Goal: Task Accomplishment & Management: Manage account settings

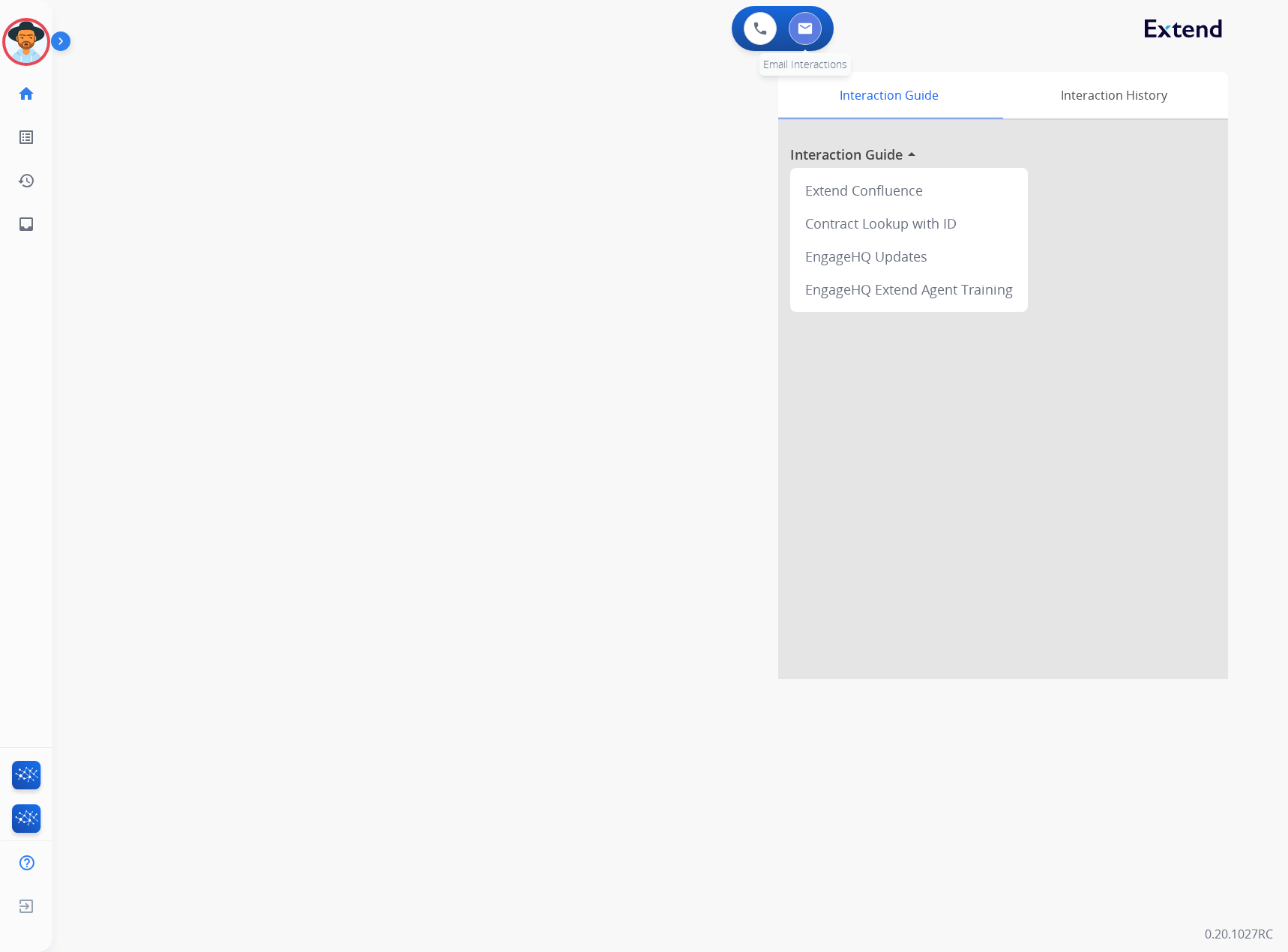
click at [791, 26] on button at bounding box center [805, 29] width 33 height 33
select select "**********"
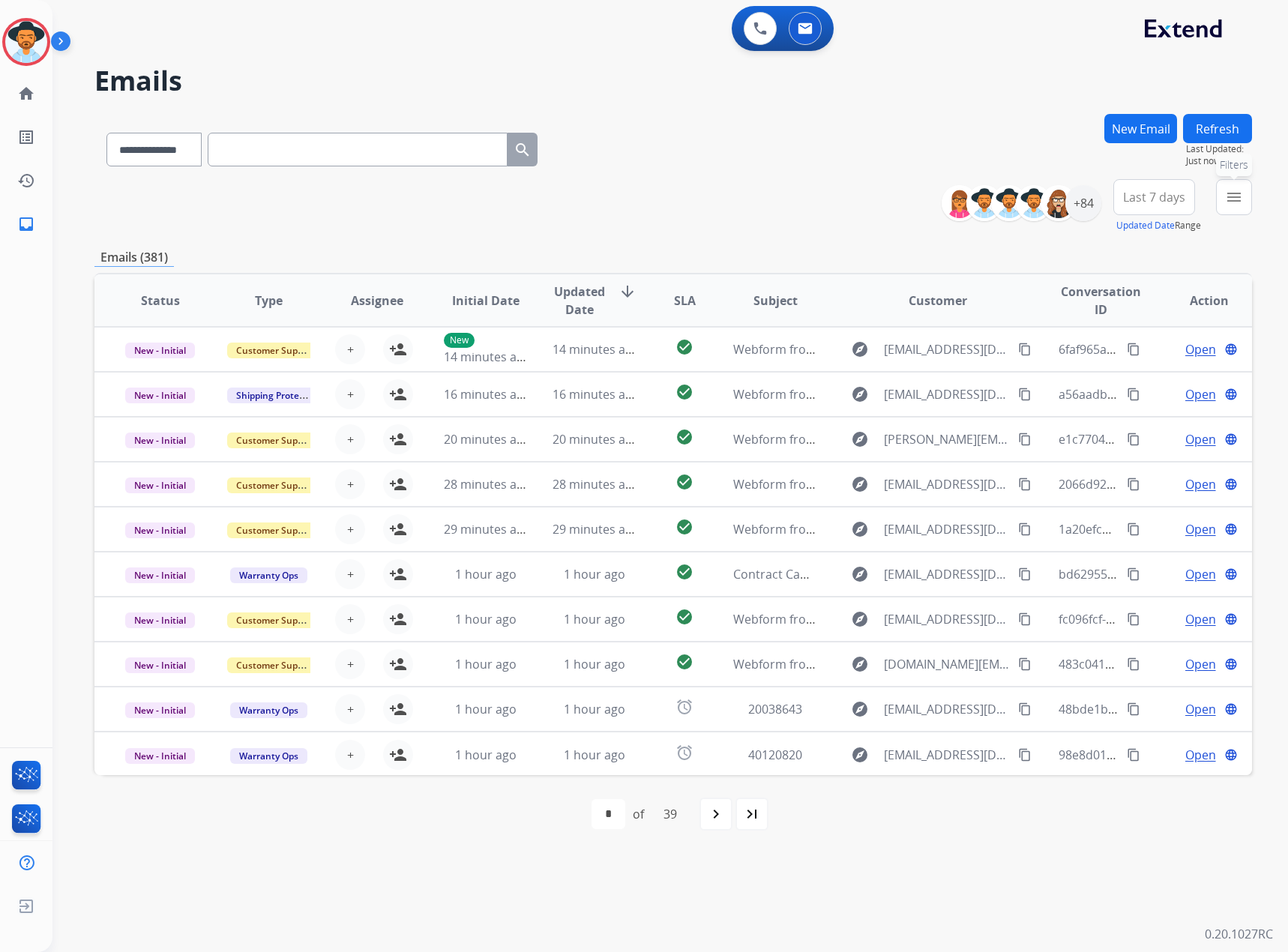
click at [1232, 191] on mat-icon "menu" at bounding box center [1234, 197] width 18 height 18
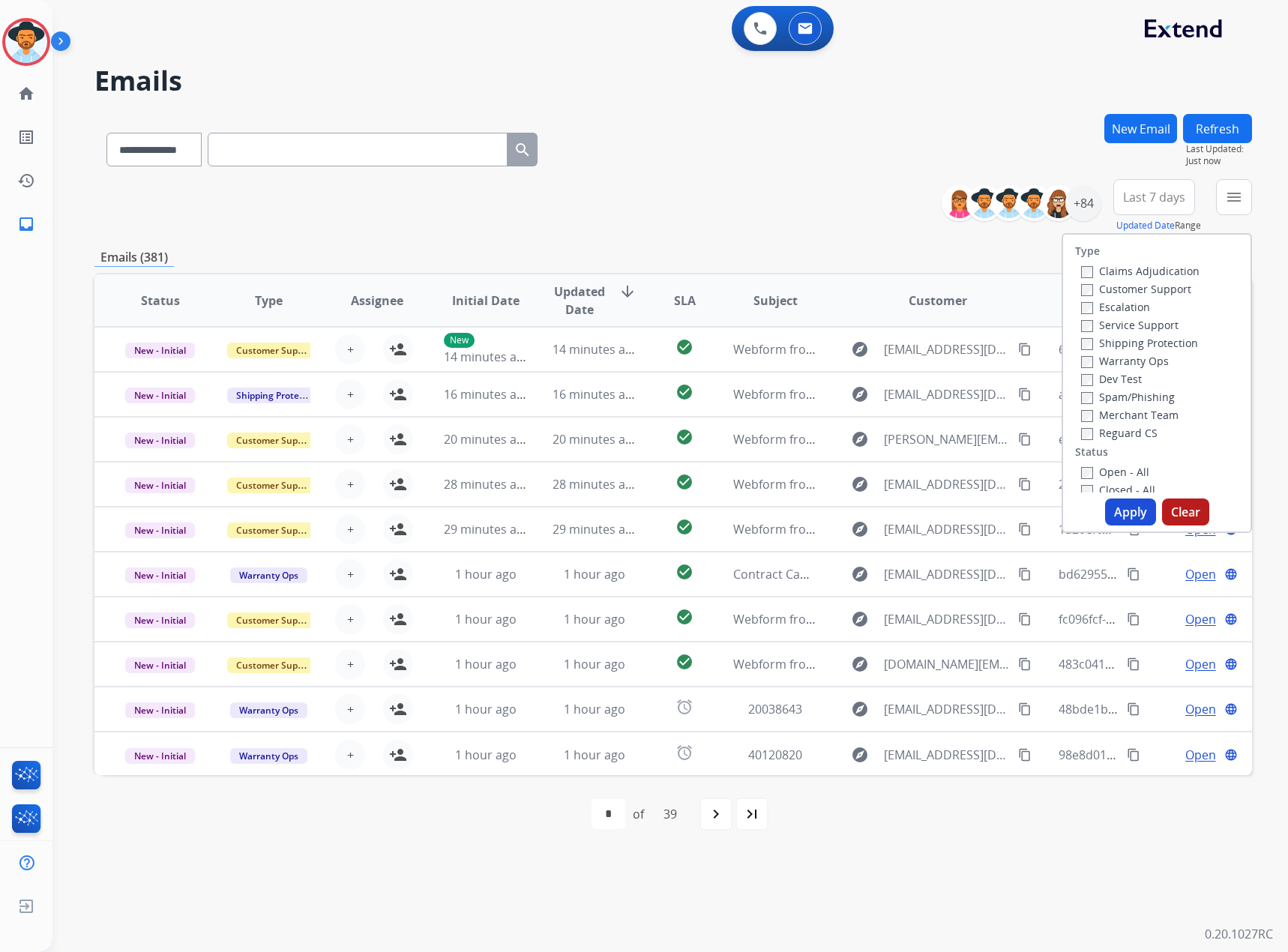
click at [1116, 333] on div "Service Support" at bounding box center [1140, 324] width 118 height 18
click at [1122, 325] on label "Service Support" at bounding box center [1129, 325] width 97 height 14
click at [1118, 282] on label "New - Initial" at bounding box center [1120, 283] width 78 height 14
click at [1112, 304] on label "New - Reply" at bounding box center [1120, 300] width 78 height 14
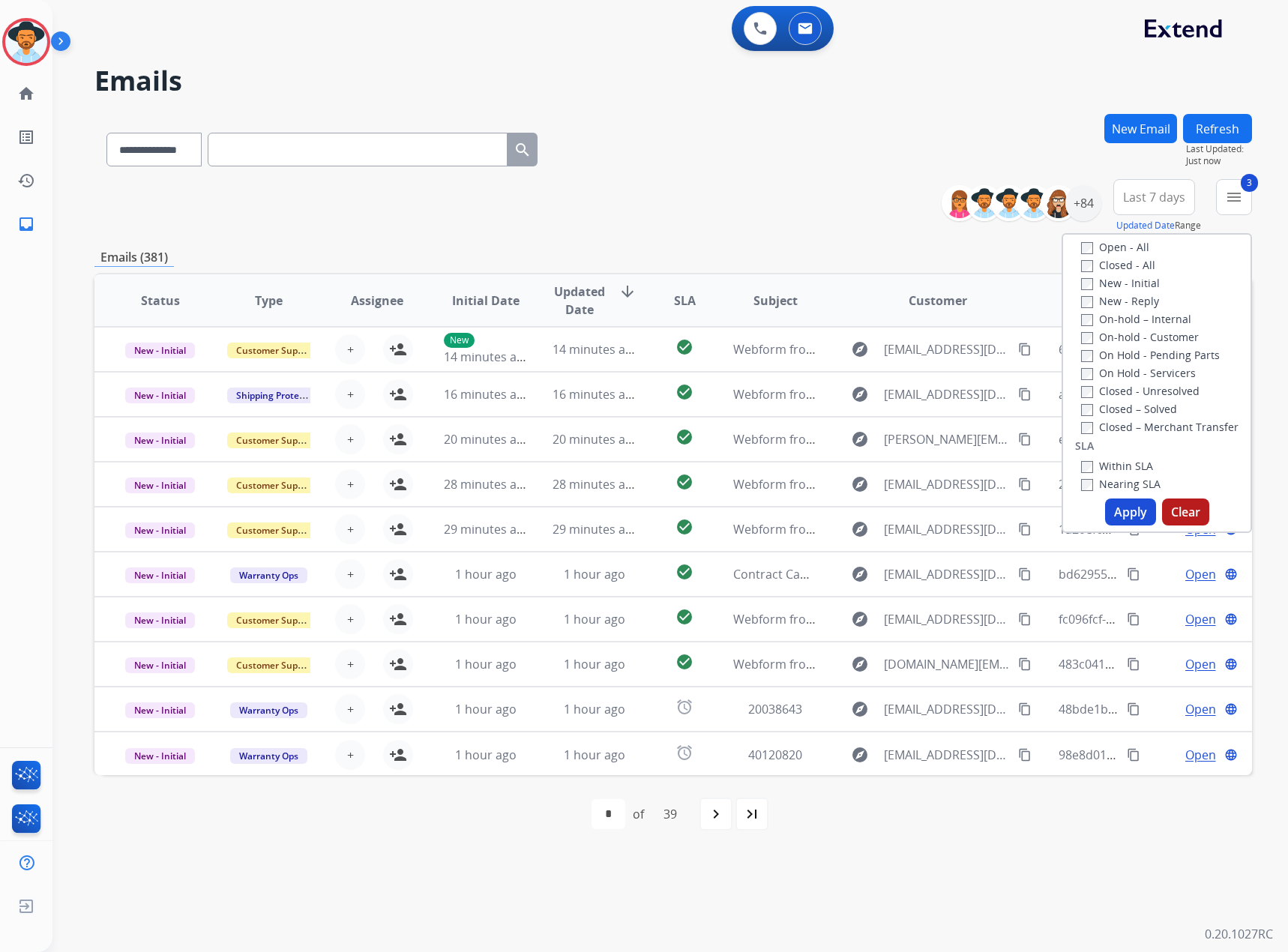
click at [1122, 509] on button "Apply" at bounding box center [1129, 512] width 51 height 27
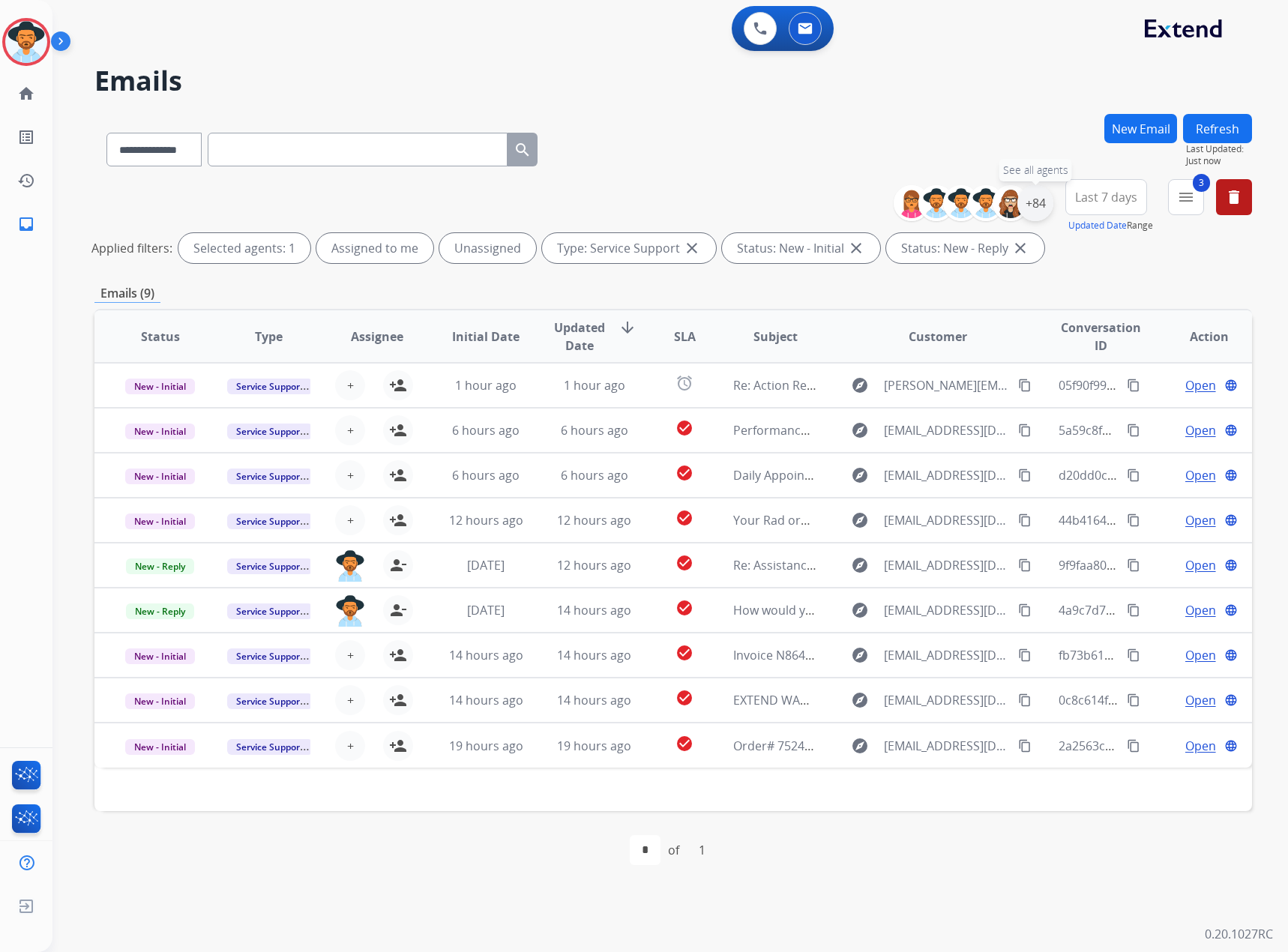
click at [1034, 205] on div "+84" at bounding box center [1035, 204] width 36 height 36
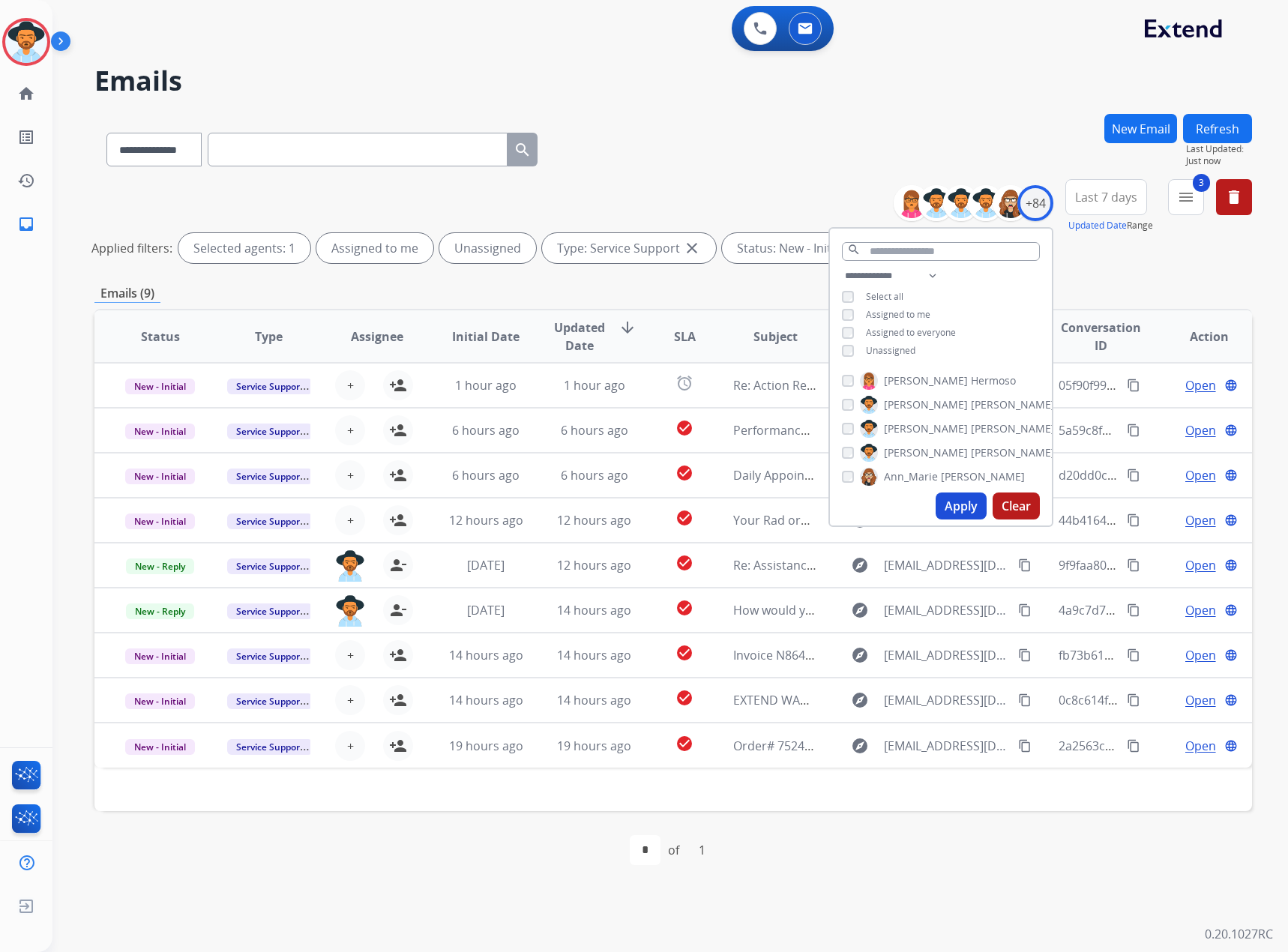
click at [968, 503] on button "Apply" at bounding box center [960, 506] width 51 height 27
click at [793, 309] on div "Status Type Assignee Initial Date Updated Date arrow_downward SLA Subject Custo…" at bounding box center [673, 560] width 1157 height 503
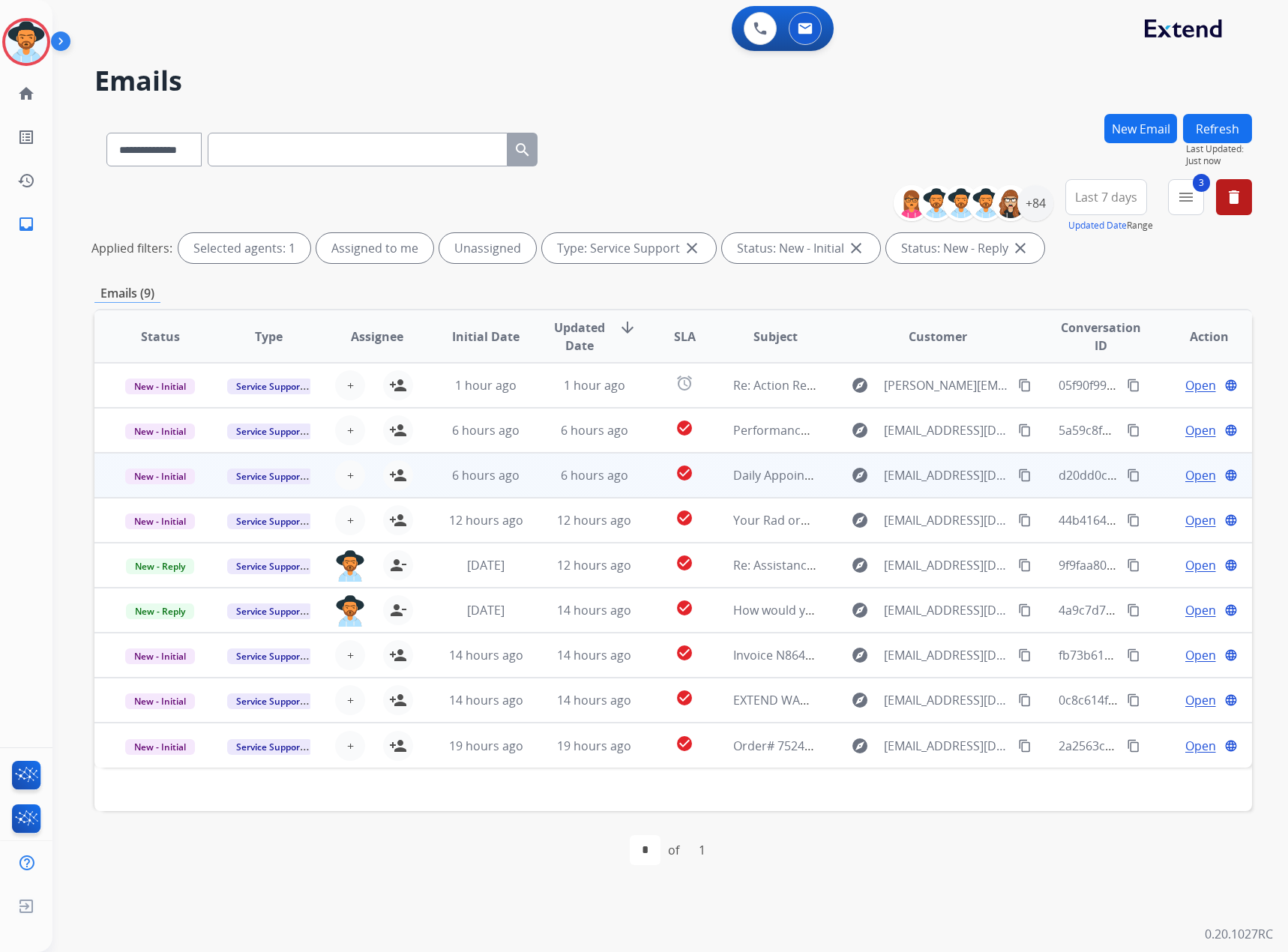
click at [1198, 476] on span "Open" at bounding box center [1200, 475] width 31 height 18
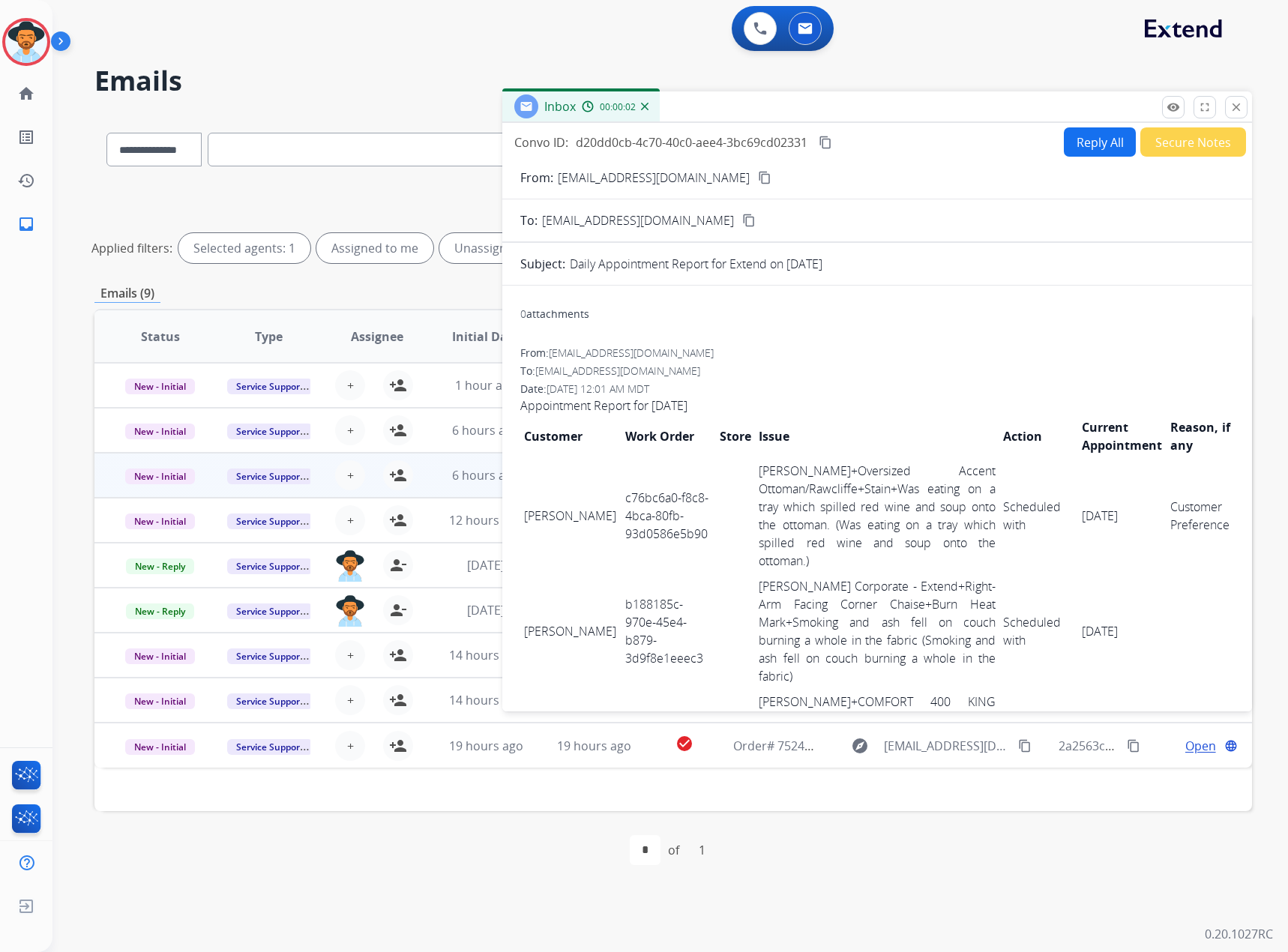
click at [828, 145] on mat-icon "content_copy" at bounding box center [826, 142] width 13 height 13
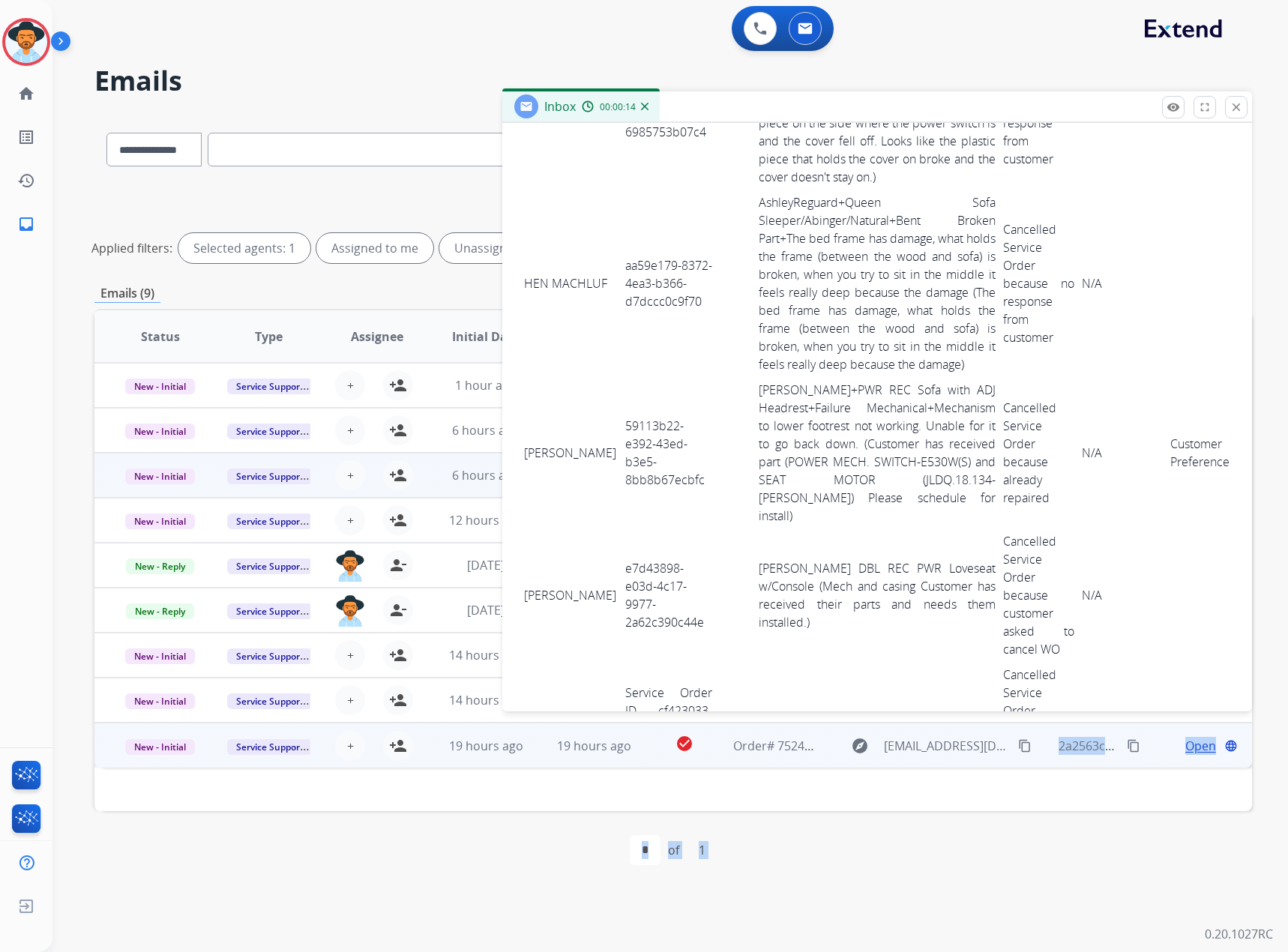
scroll to position [6882, 0]
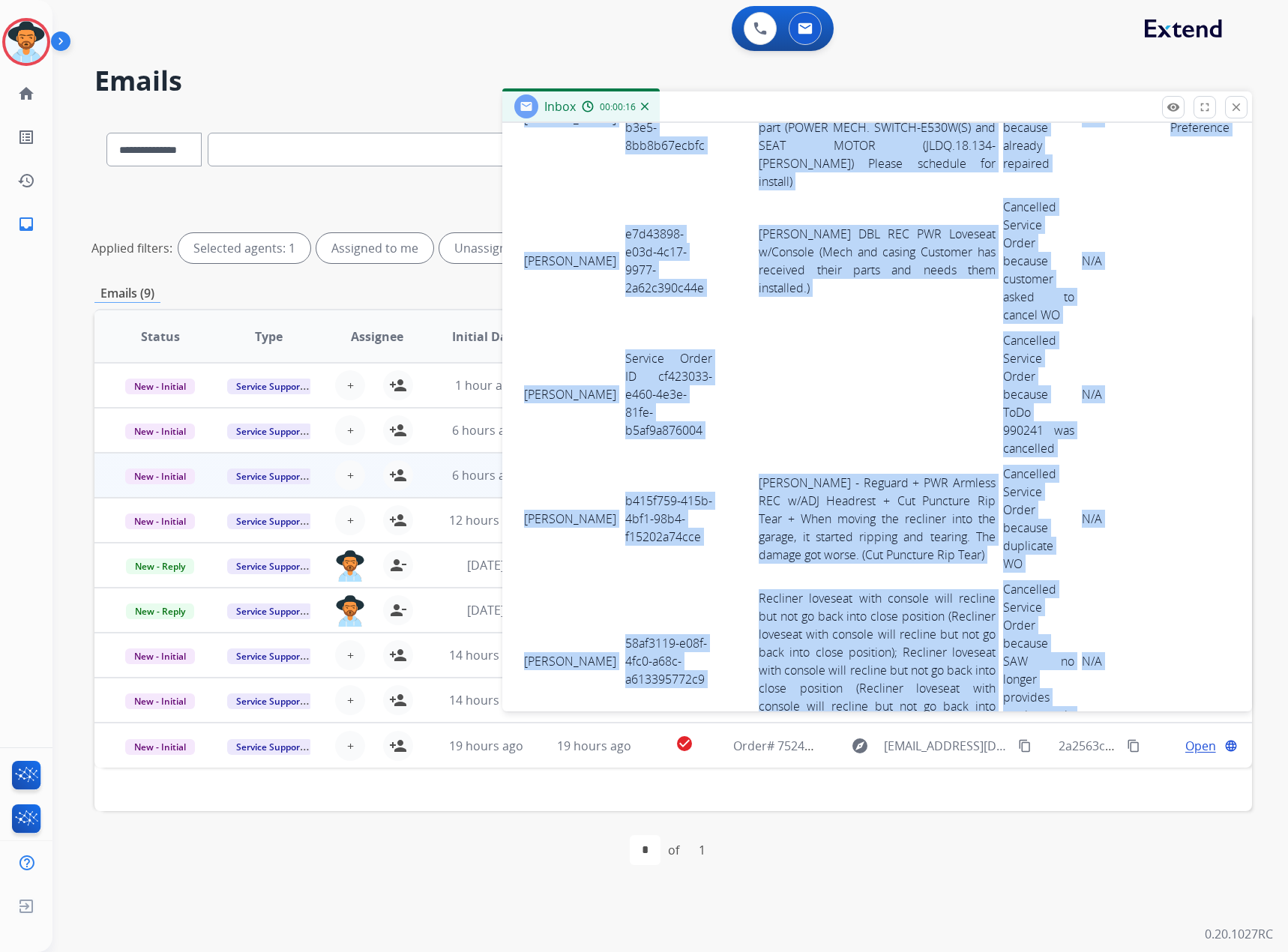
drag, startPoint x: 529, startPoint y: 506, endPoint x: 1098, endPoint y: 554, distance: 571.0
copy tbody "[PERSON_NAME] c76bc6a0-f8c8-4bca-80fb-93d0586e5b90 Ashley - Reguard+Oversized A…"
click at [1234, 104] on mat-icon "close" at bounding box center [1235, 107] width 13 height 13
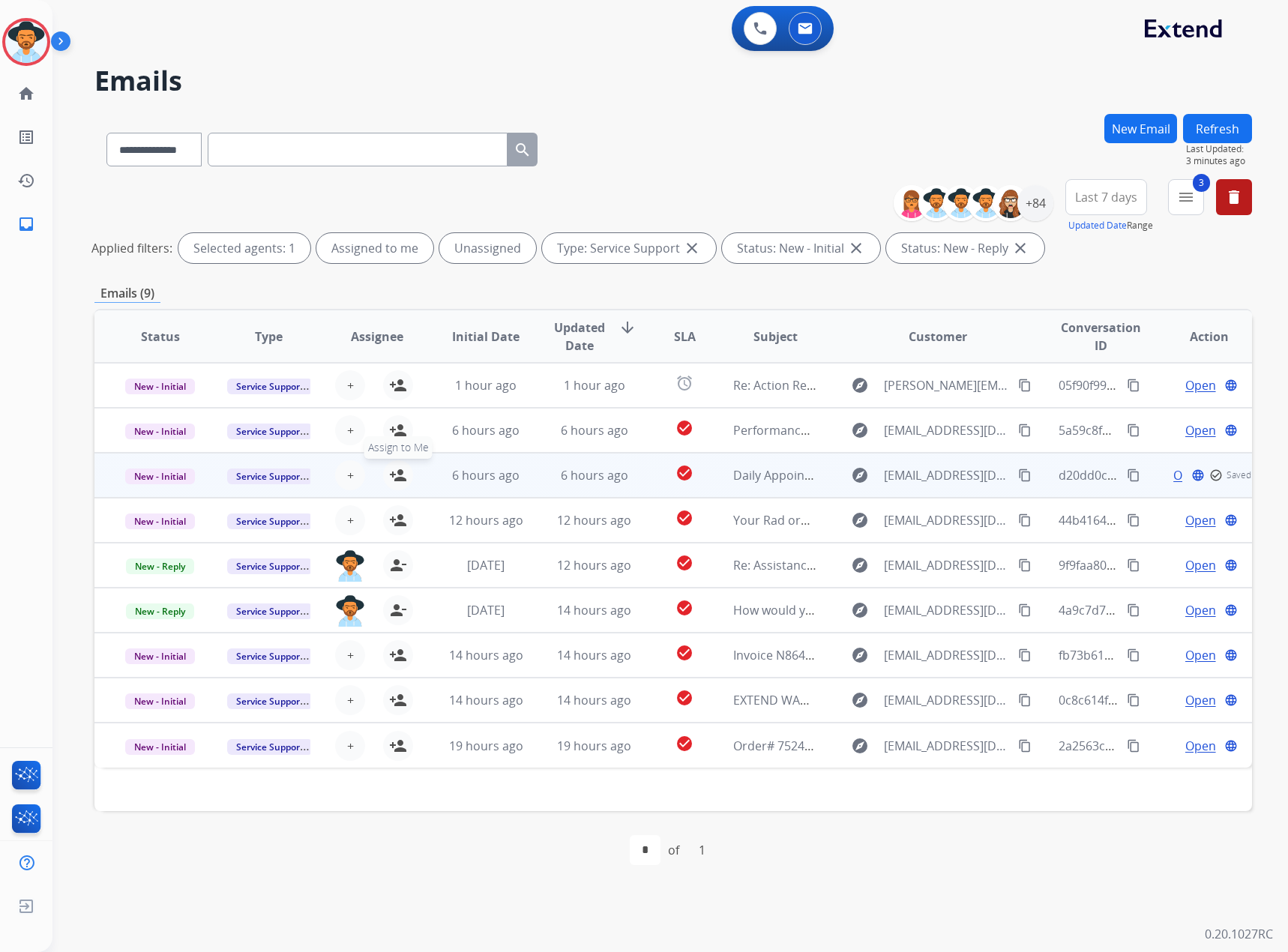
click at [400, 472] on mat-icon "person_add" at bounding box center [397, 475] width 18 height 18
click at [147, 475] on span "New - Initial" at bounding box center [160, 476] width 70 height 15
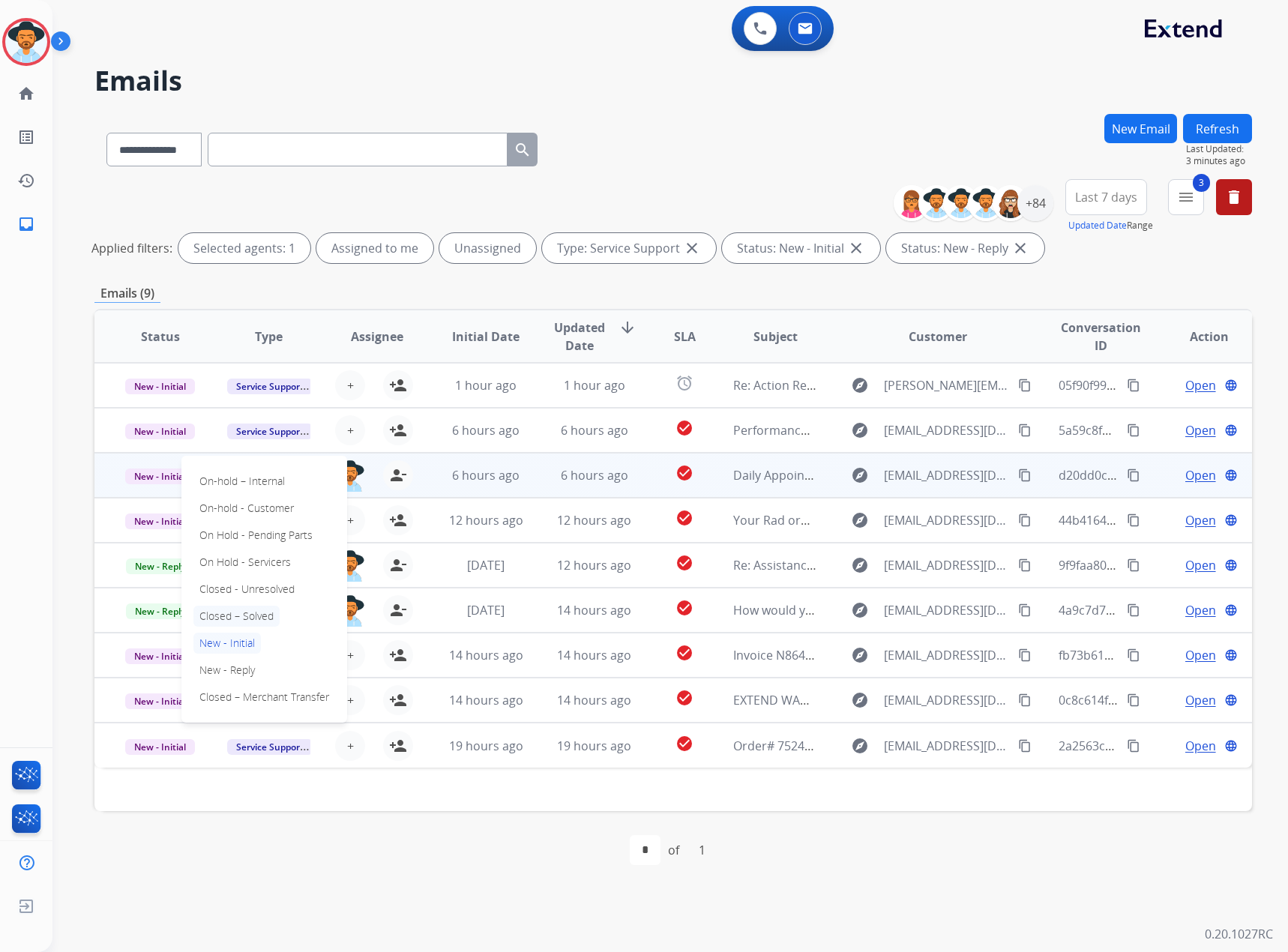
click at [234, 613] on p "Closed – Solved" at bounding box center [236, 617] width 86 height 21
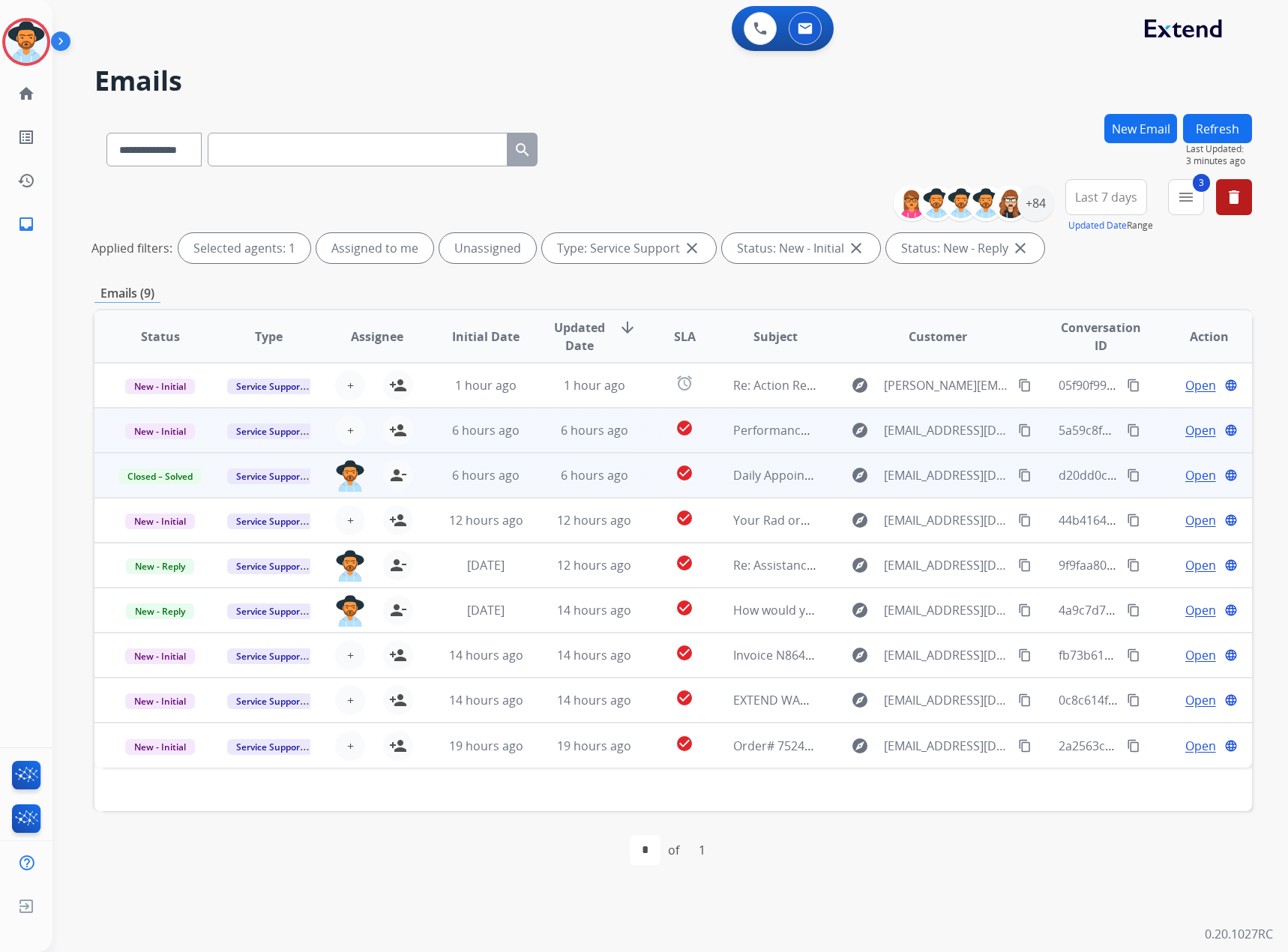
click at [1186, 426] on span "Open" at bounding box center [1200, 430] width 31 height 18
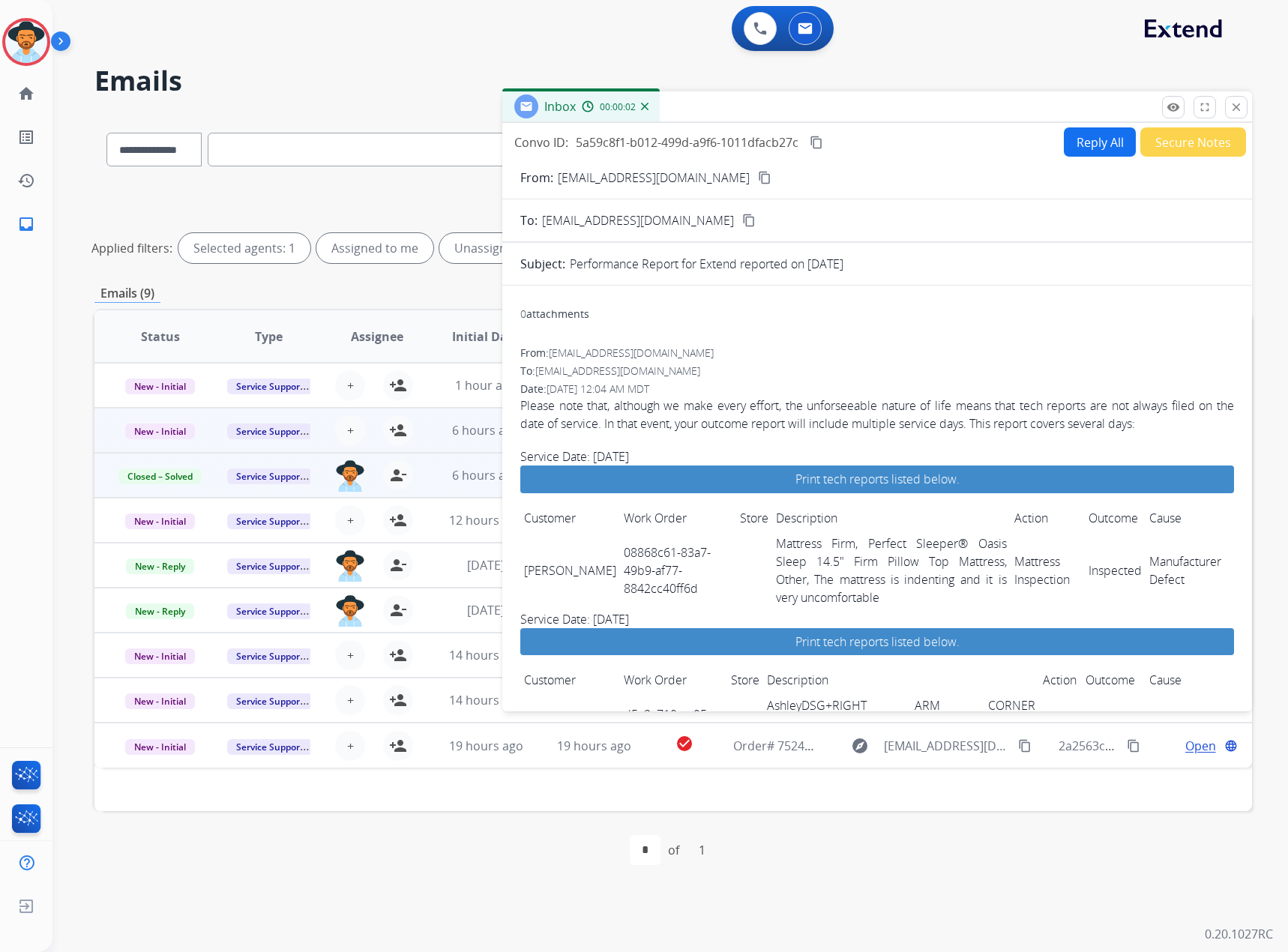
click at [821, 138] on mat-icon "content_copy" at bounding box center [816, 142] width 13 height 13
click at [772, 516] on td "Description" at bounding box center [891, 518] width 238 height 26
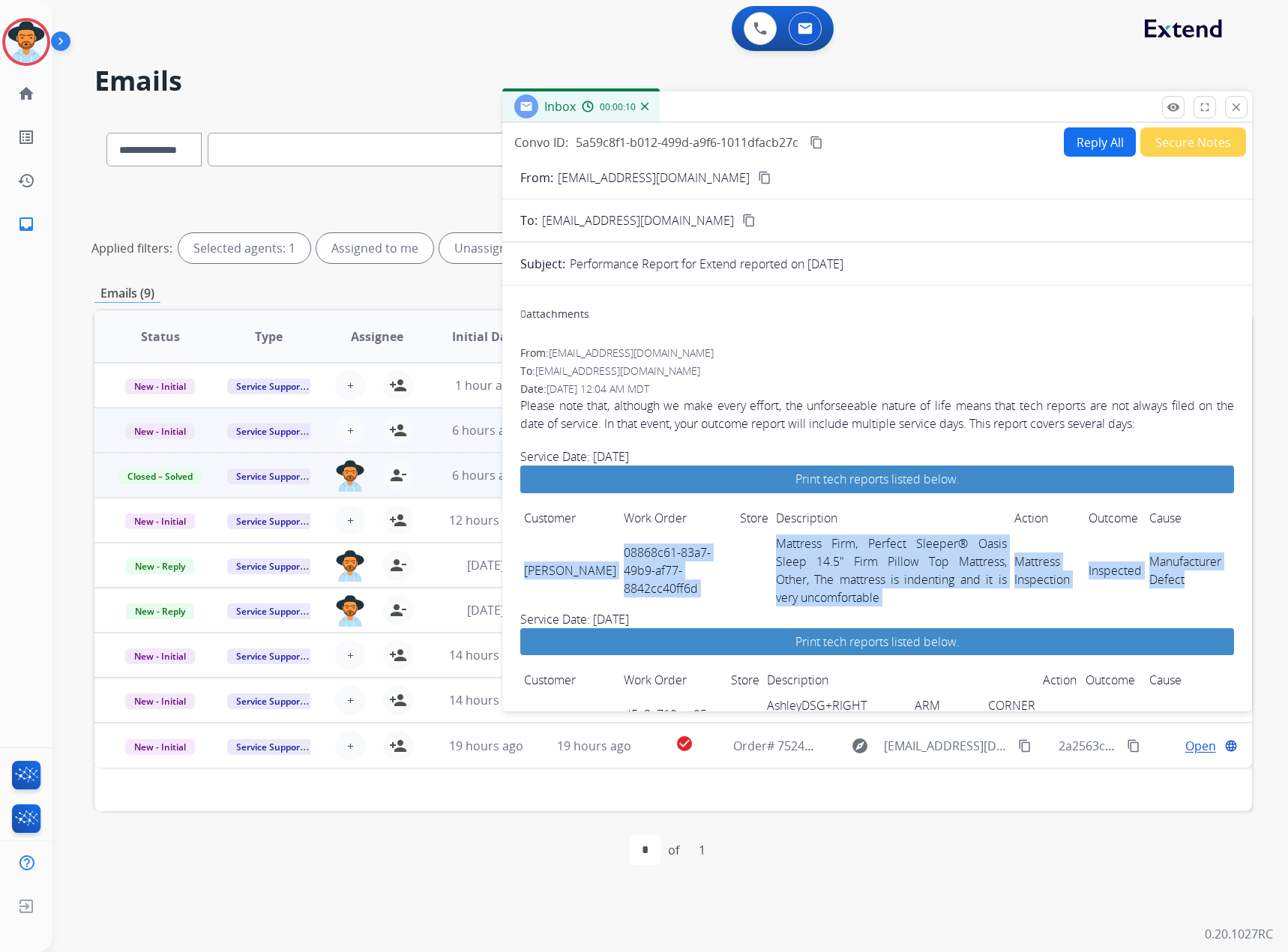
drag, startPoint x: 523, startPoint y: 558, endPoint x: 1193, endPoint y: 577, distance: 670.3
click at [1193, 577] on tr "[PERSON_NAME] 08868c61-83a7-49b9-af77-8842cc40ff6d Mattress Firm, Perfect Sleep…" at bounding box center [876, 570] width 714 height 79
copy tr "[PERSON_NAME] 08868c61-83a7-49b9-af77-8842cc40ff6d Mattress Firm, Perfect Sleep…"
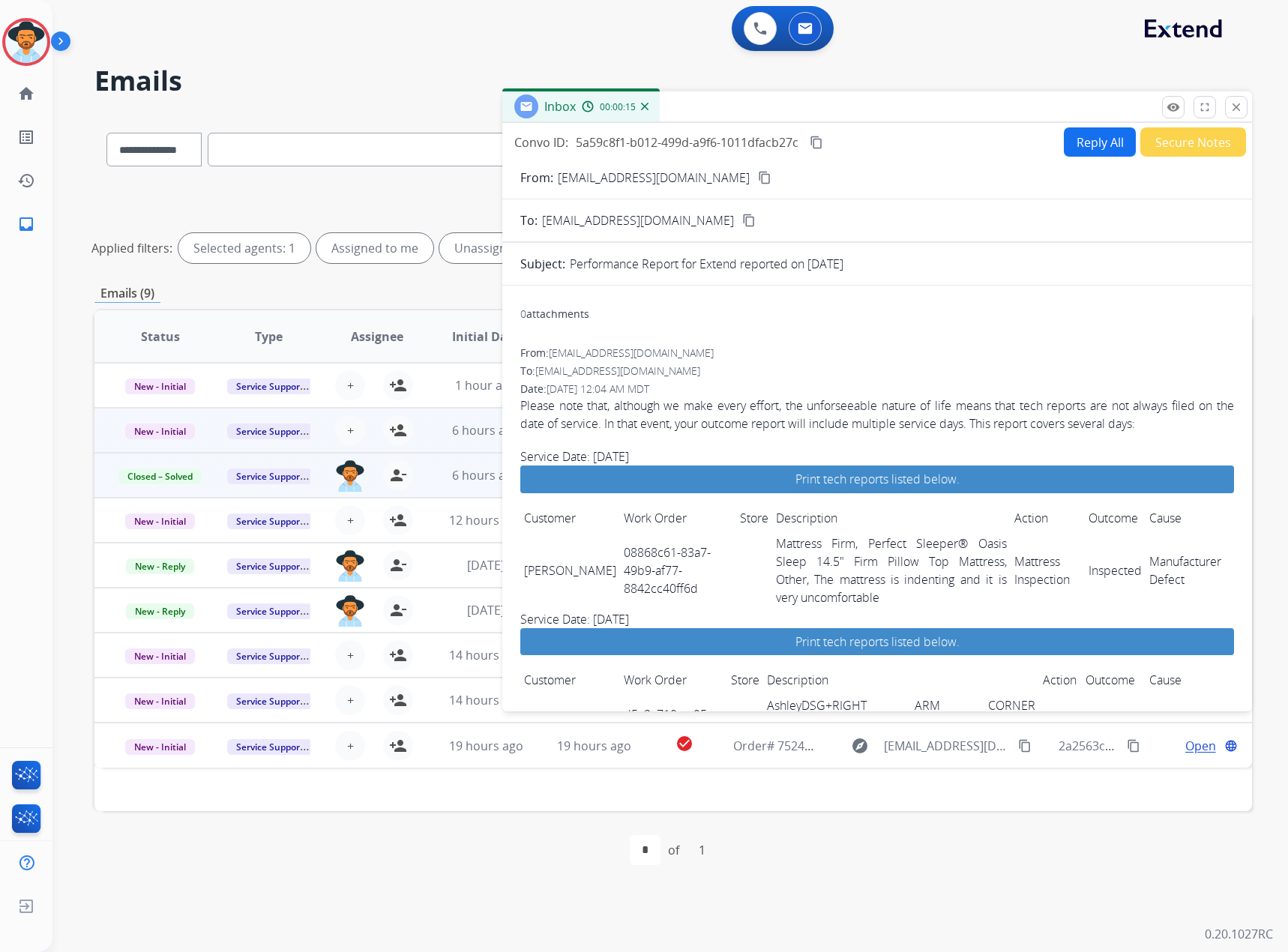
click at [938, 406] on p "Please note that, although we make every effort, the unforseeable nature of lif…" at bounding box center [876, 415] width 714 height 36
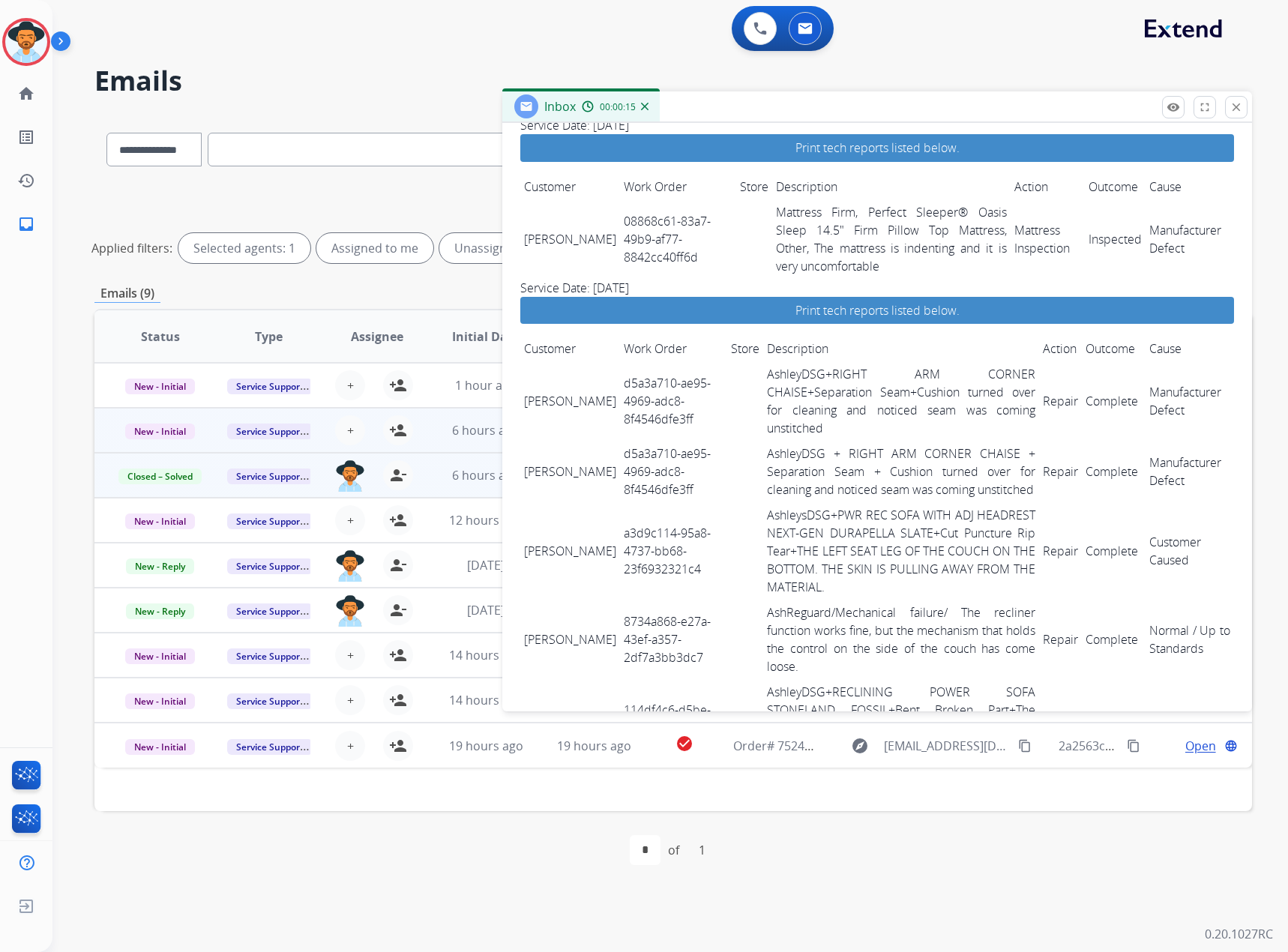
scroll to position [375, 0]
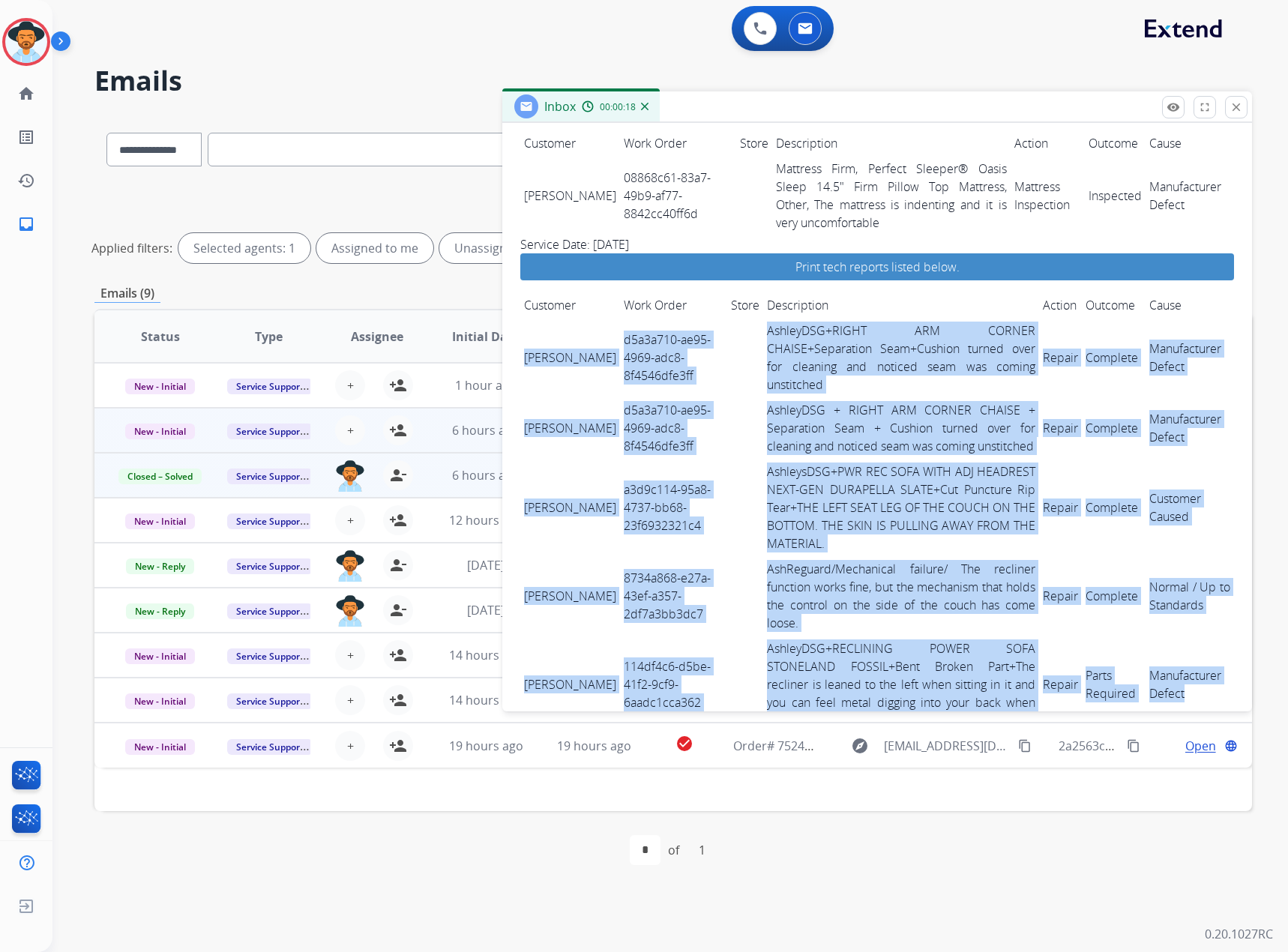
drag, startPoint x: 525, startPoint y: 339, endPoint x: 1187, endPoint y: 645, distance: 729.3
click at [1187, 645] on tbody "[PERSON_NAME] d5a3a710-ae95-4969-adc8-8f4546dfe3ff AshleyDSG+RIGHT ARM CORNER C…" at bounding box center [876, 526] width 714 height 416
copy tbody "[PERSON_NAME] d5a3a710-ae95-4969-adc8-8f4546dfe3ff AshleyDSG+RIGHT ARM CORNER C…"
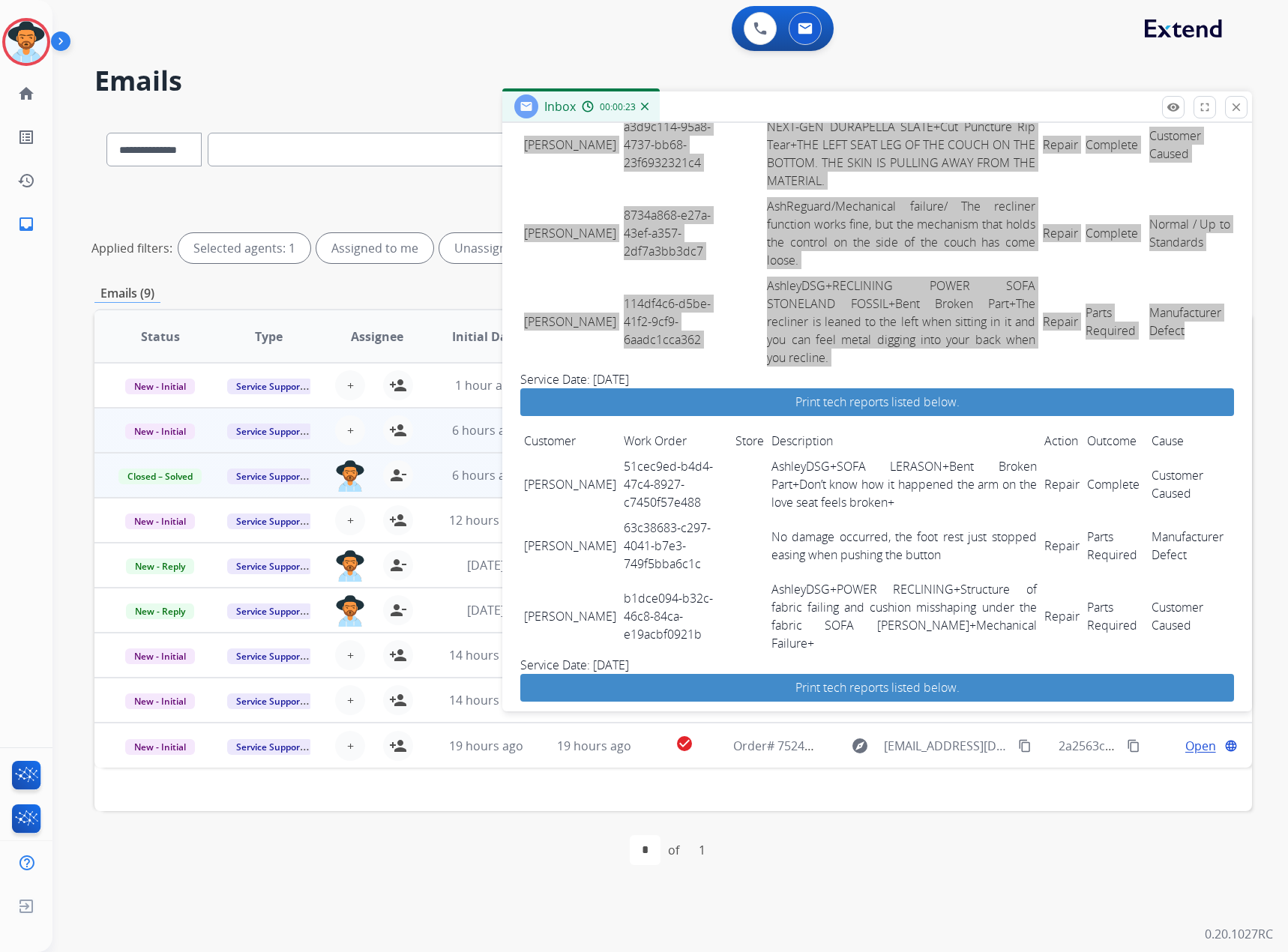
scroll to position [825, 0]
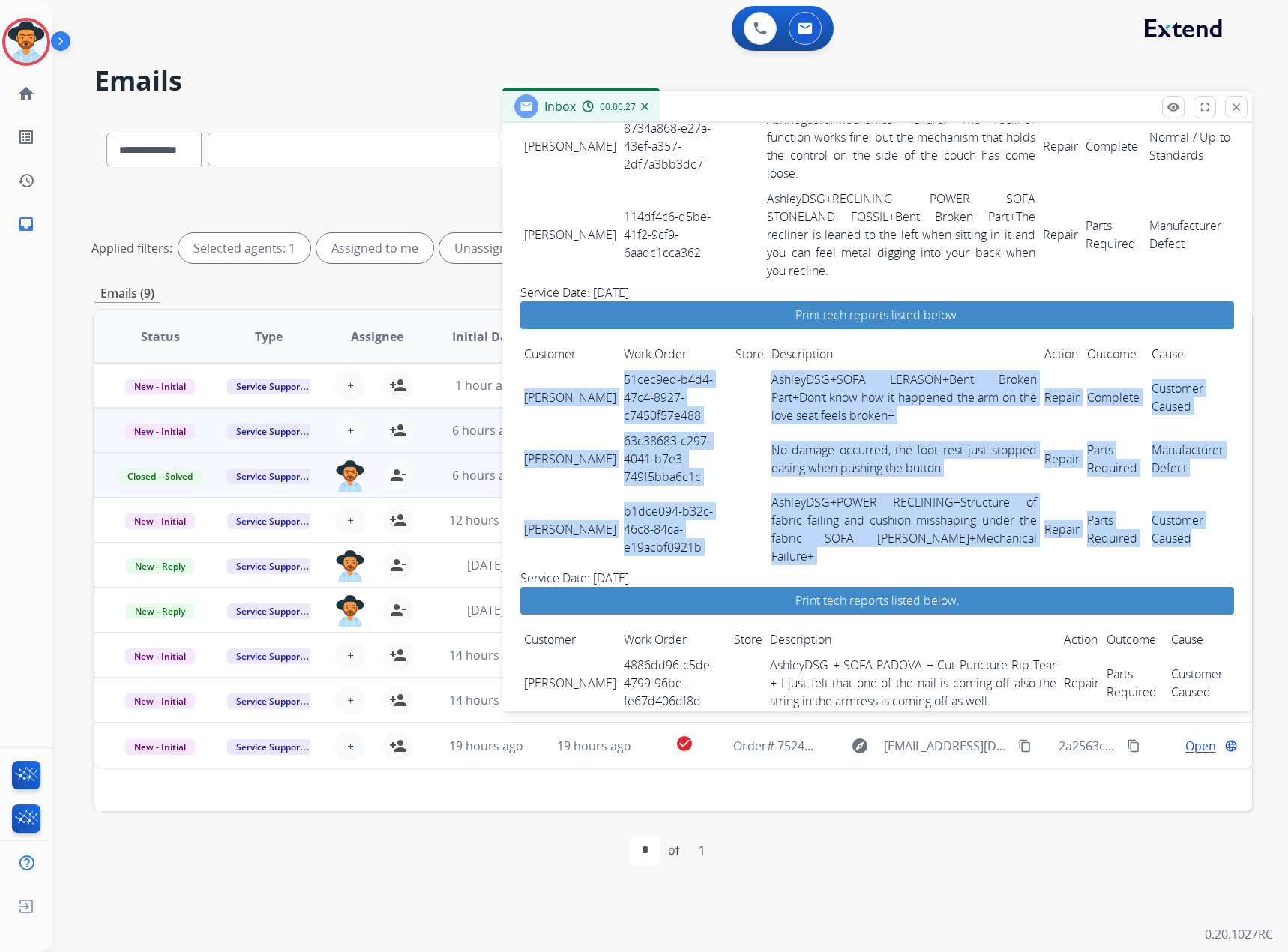
drag, startPoint x: 523, startPoint y: 332, endPoint x: 1185, endPoint y: 472, distance: 676.6
click at [1185, 472] on tbody "[PERSON_NAME] 51cec9ed-b4d4-47c4-8927-c7450f57e488 AshleyDSG+SOFA LERASON+Bent …" at bounding box center [876, 468] width 714 height 203
copy tbody "[PERSON_NAME] 51cec9ed-b4d4-47c4-8927-c7450f57e488 AshleyDSG+SOFA LERASON+Bent …"
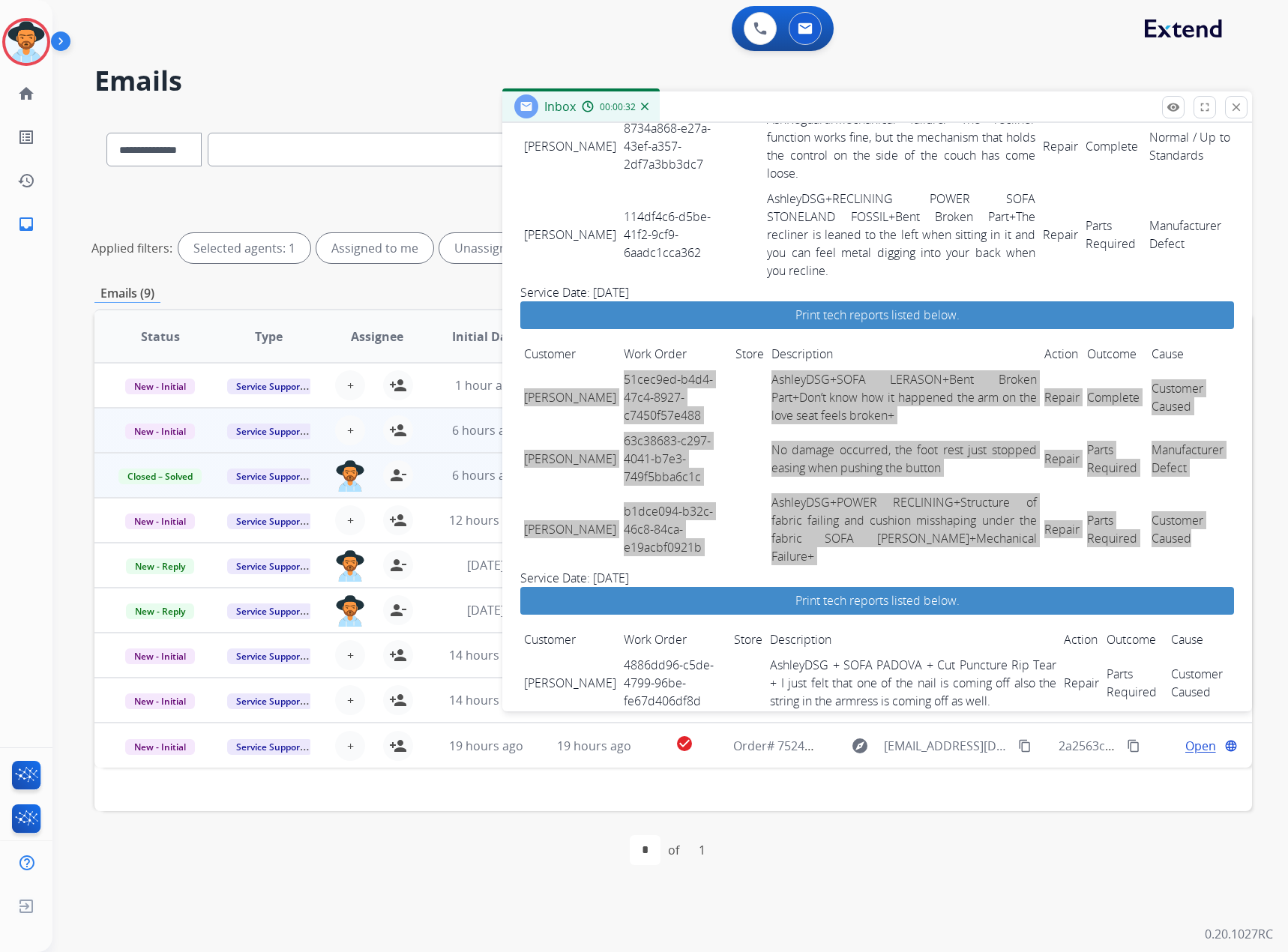
scroll to position [954, 0]
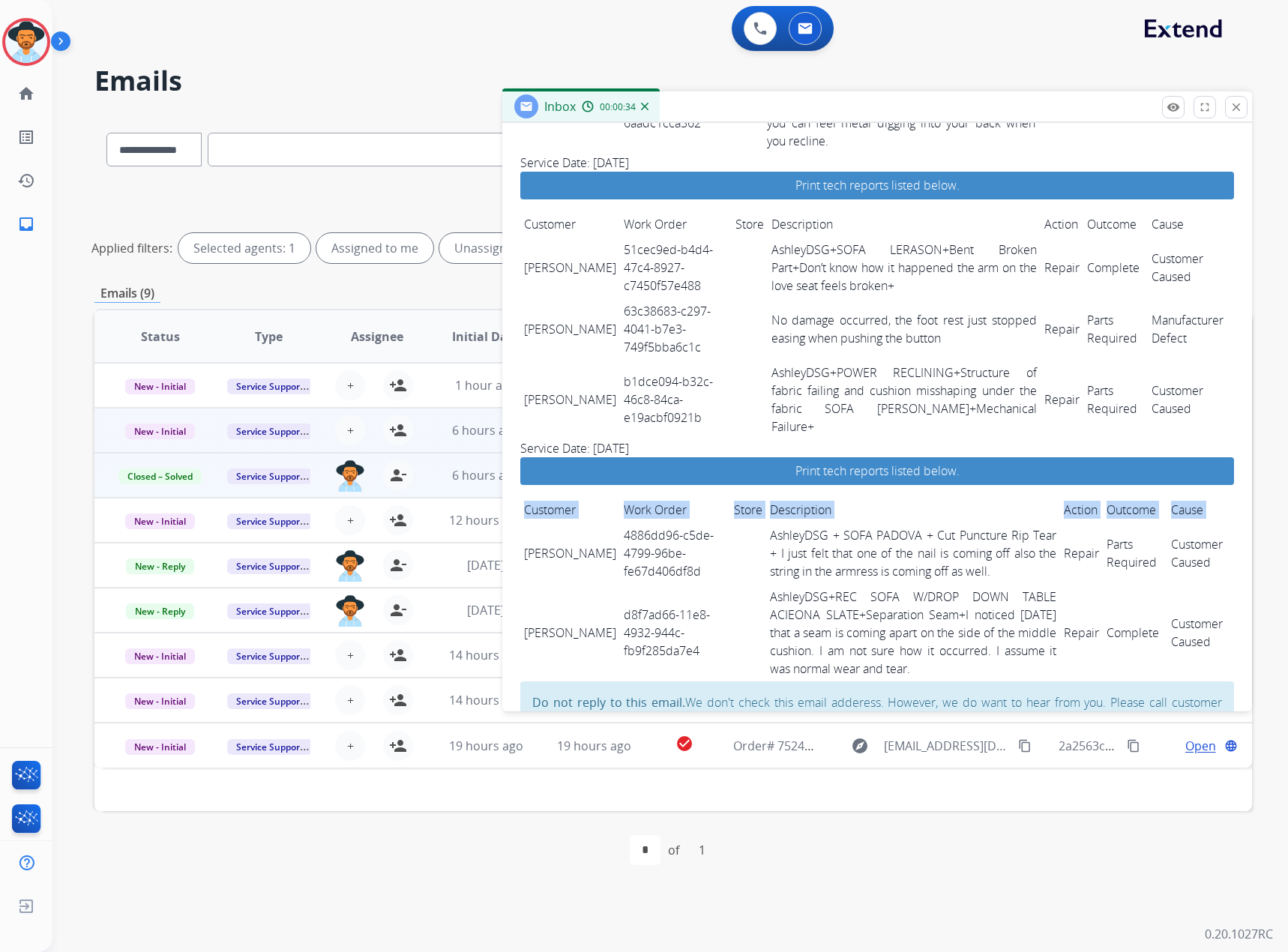
drag, startPoint x: 520, startPoint y: 470, endPoint x: 1231, endPoint y: 561, distance: 716.8
click at [1231, 561] on div "0 attachments From: [EMAIL_ADDRESS][DOMAIN_NAME] To: [EMAIL_ADDRESS][DOMAIN_NAM…" at bounding box center [877, 57] width 749 height 1428
copy table "Customer Work Order Store Description Action Outcome Cause"
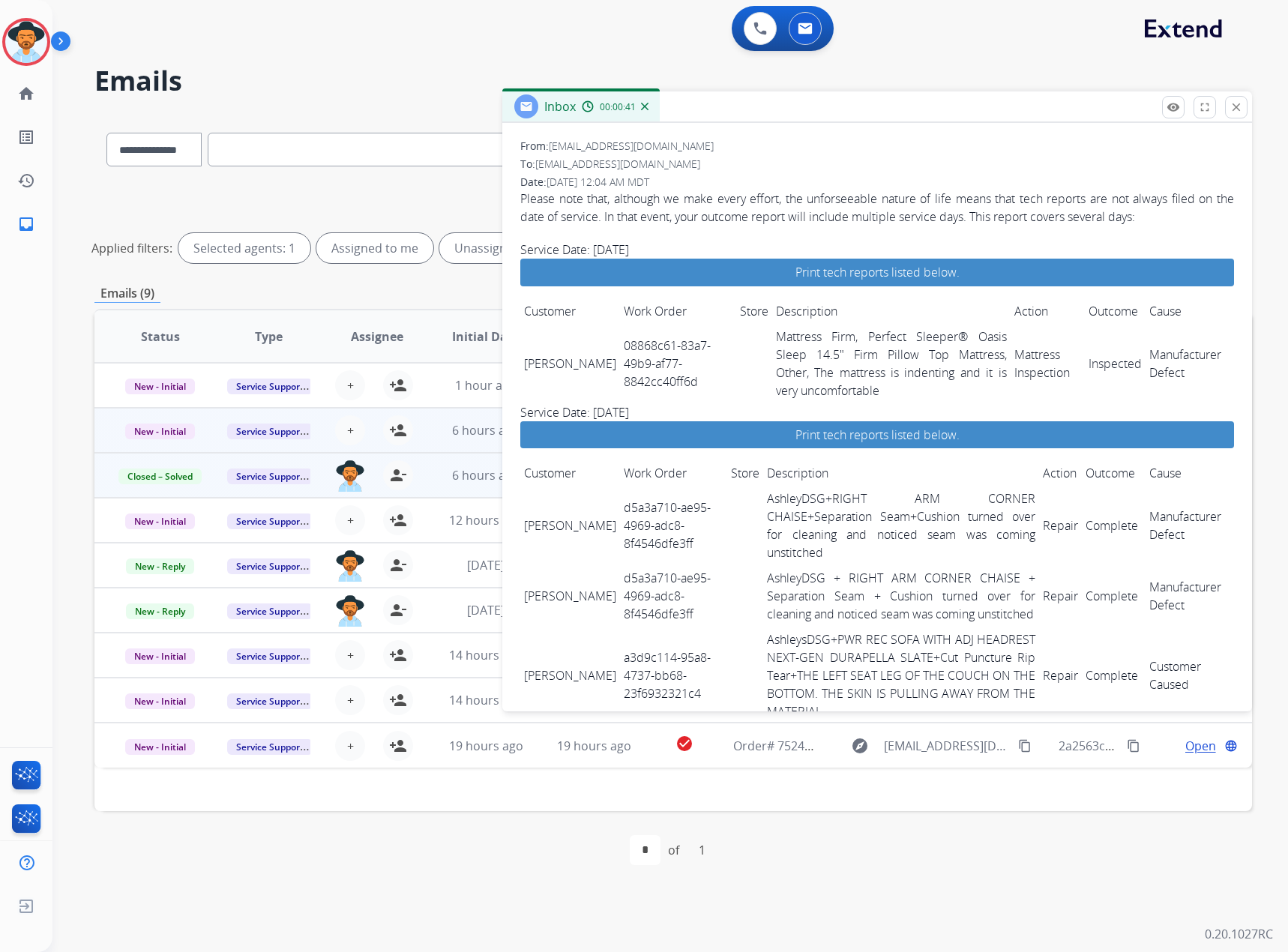
scroll to position [0, 0]
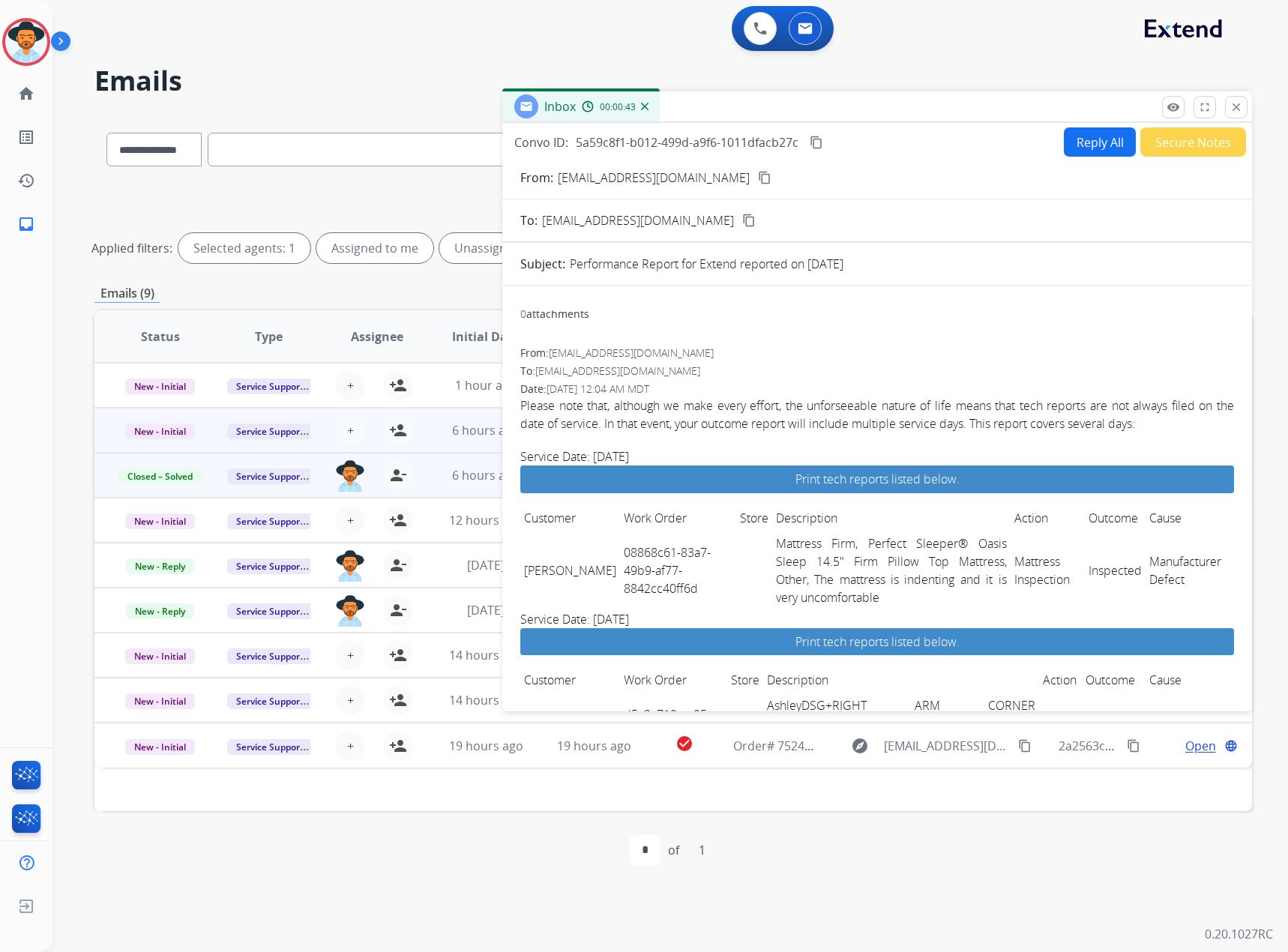
click at [1244, 107] on button "close Close" at bounding box center [1236, 107] width 23 height 23
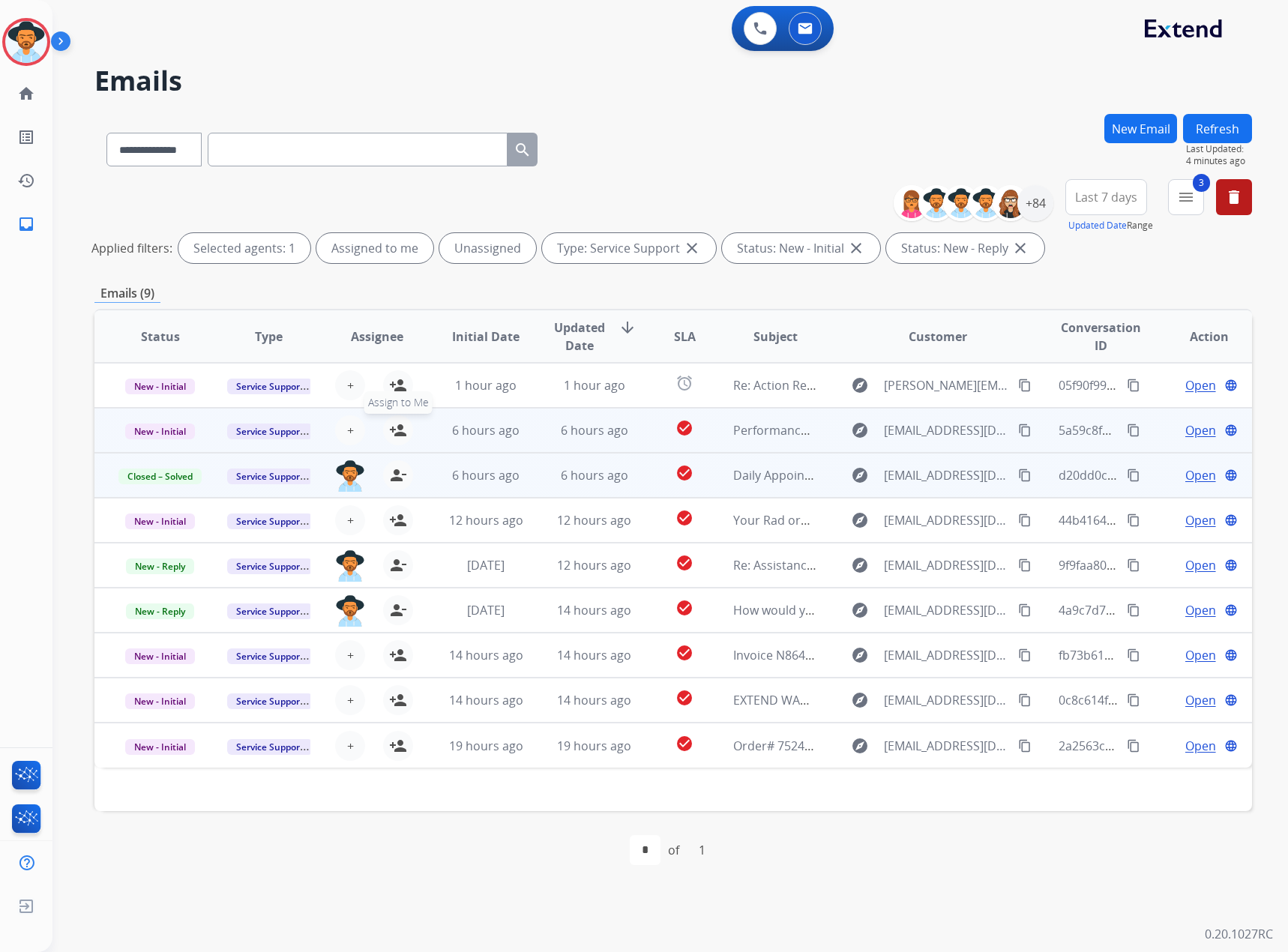
click at [396, 428] on mat-icon "person_add" at bounding box center [397, 430] width 18 height 18
click at [155, 426] on span "New - Initial" at bounding box center [160, 431] width 70 height 15
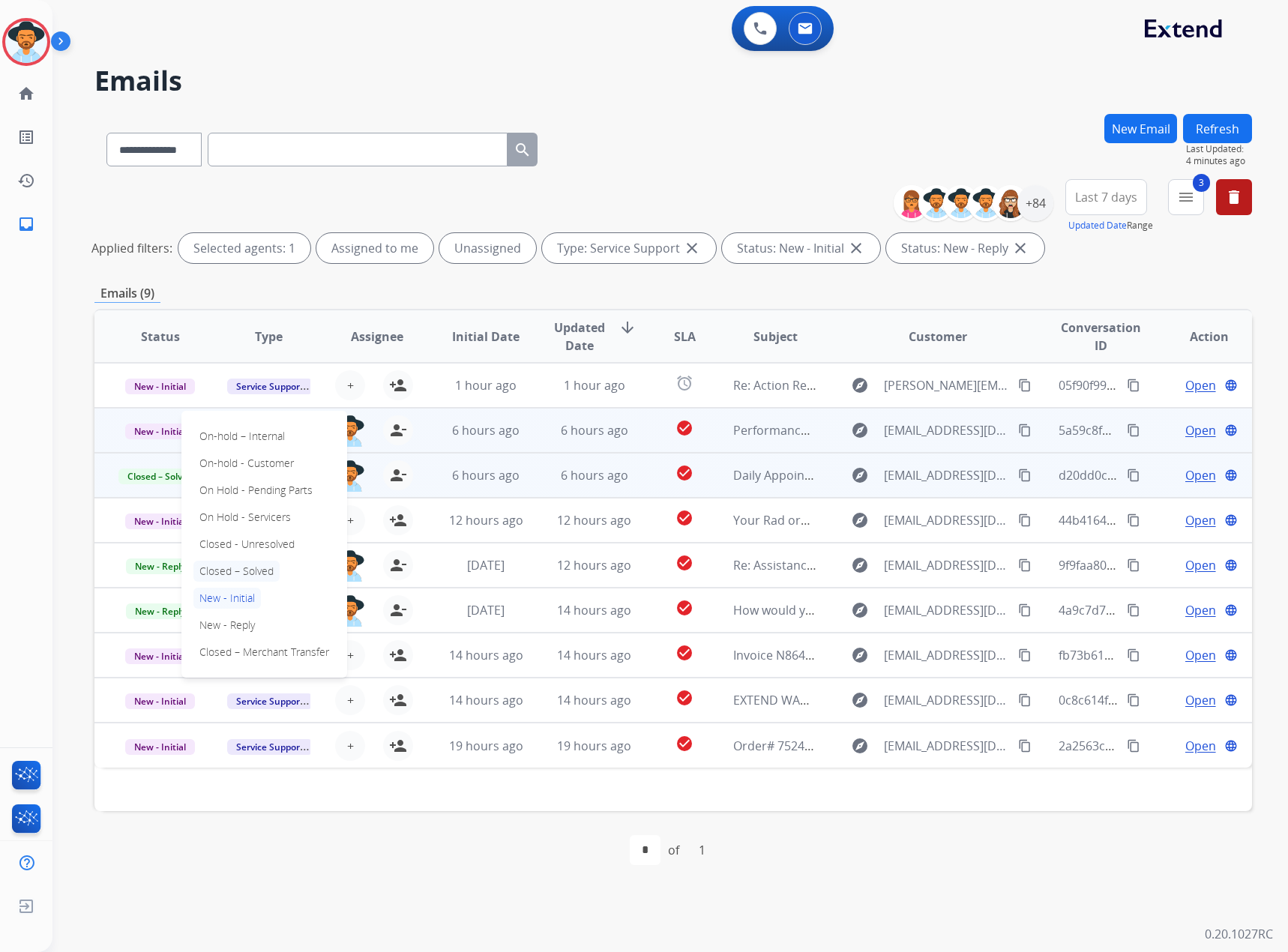
click at [225, 576] on p "Closed – Solved" at bounding box center [236, 572] width 86 height 21
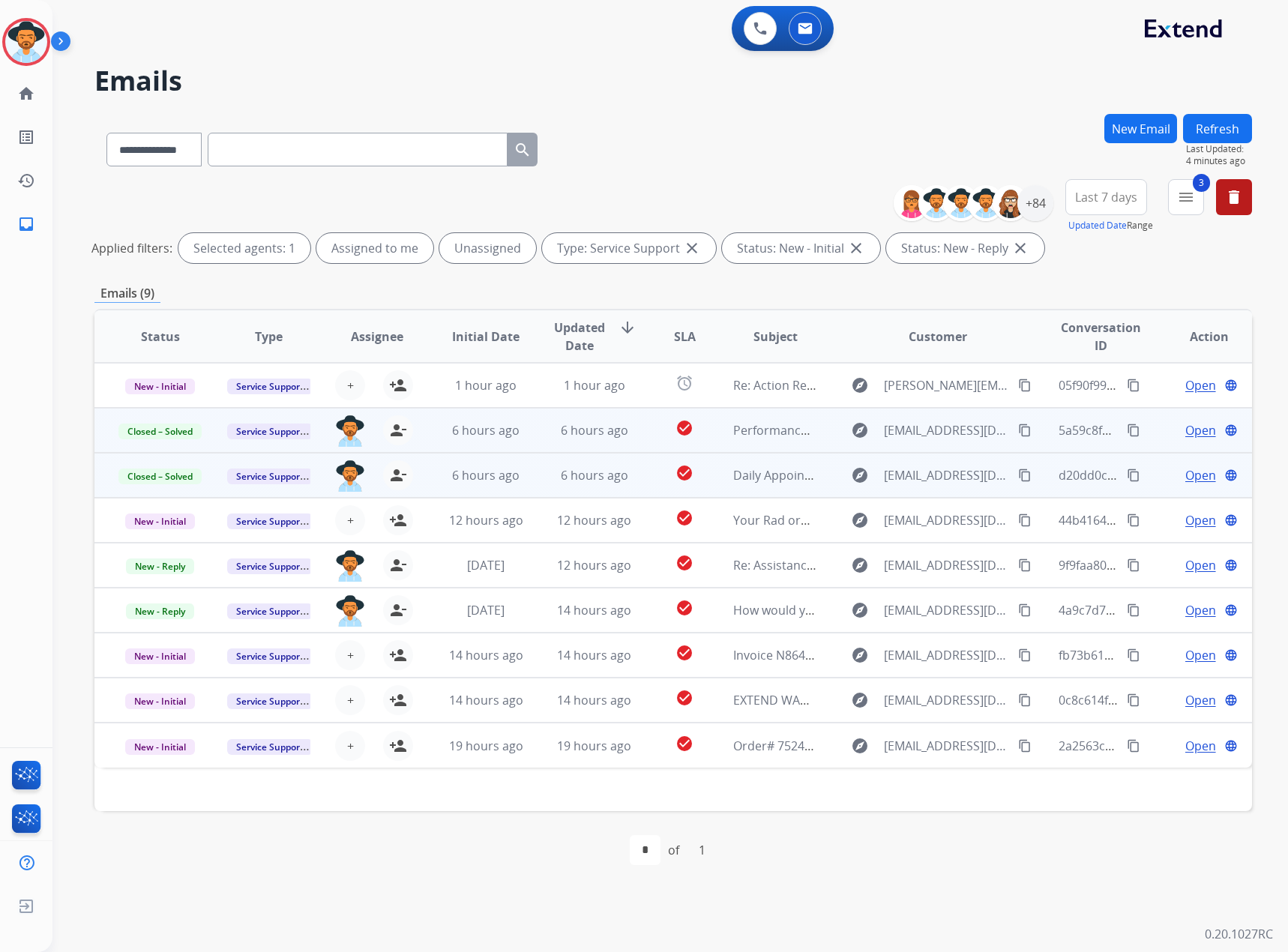
click at [1221, 124] on button "Refresh" at bounding box center [1217, 128] width 69 height 30
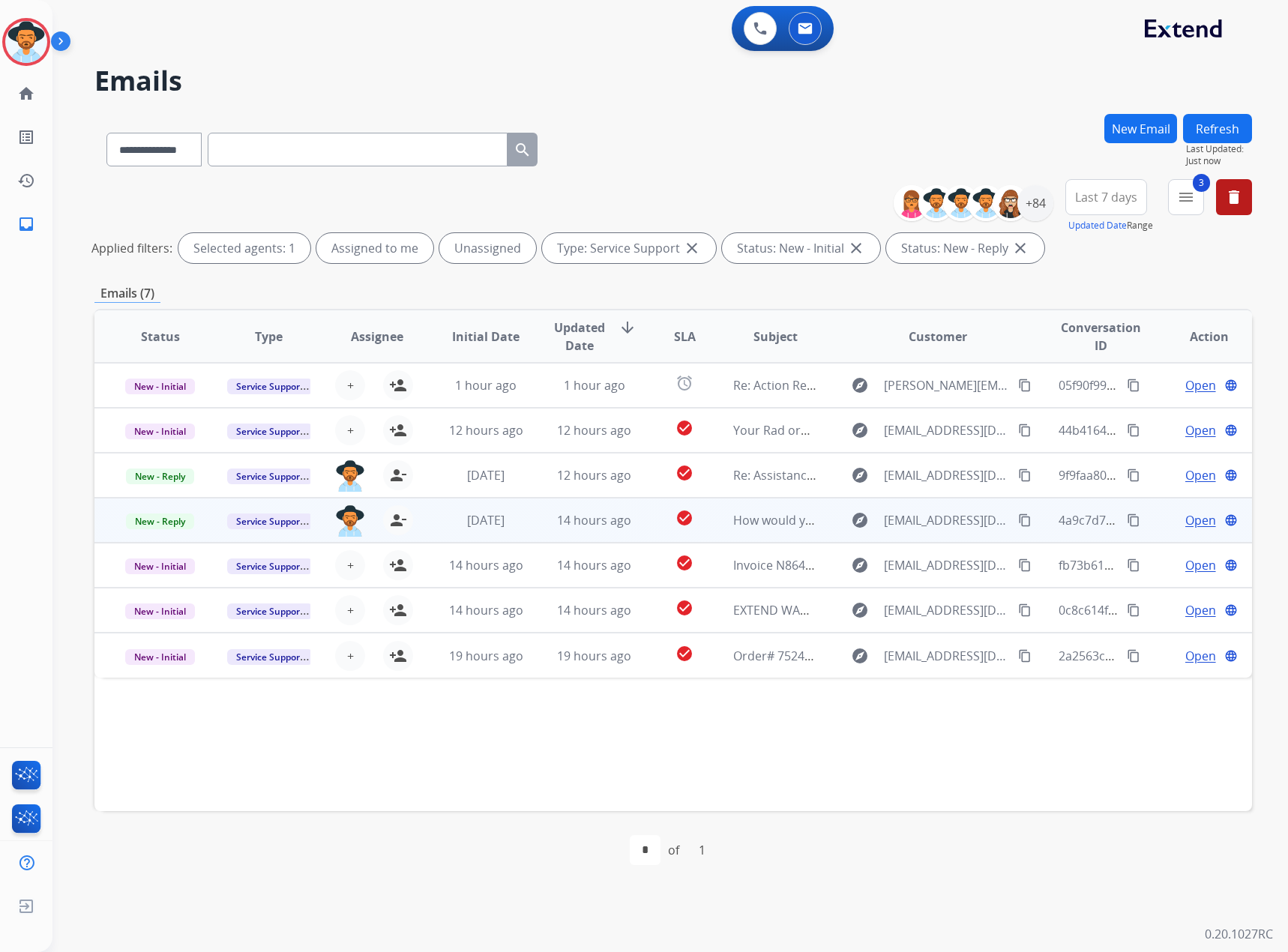
click at [1187, 520] on span "Open" at bounding box center [1200, 520] width 31 height 18
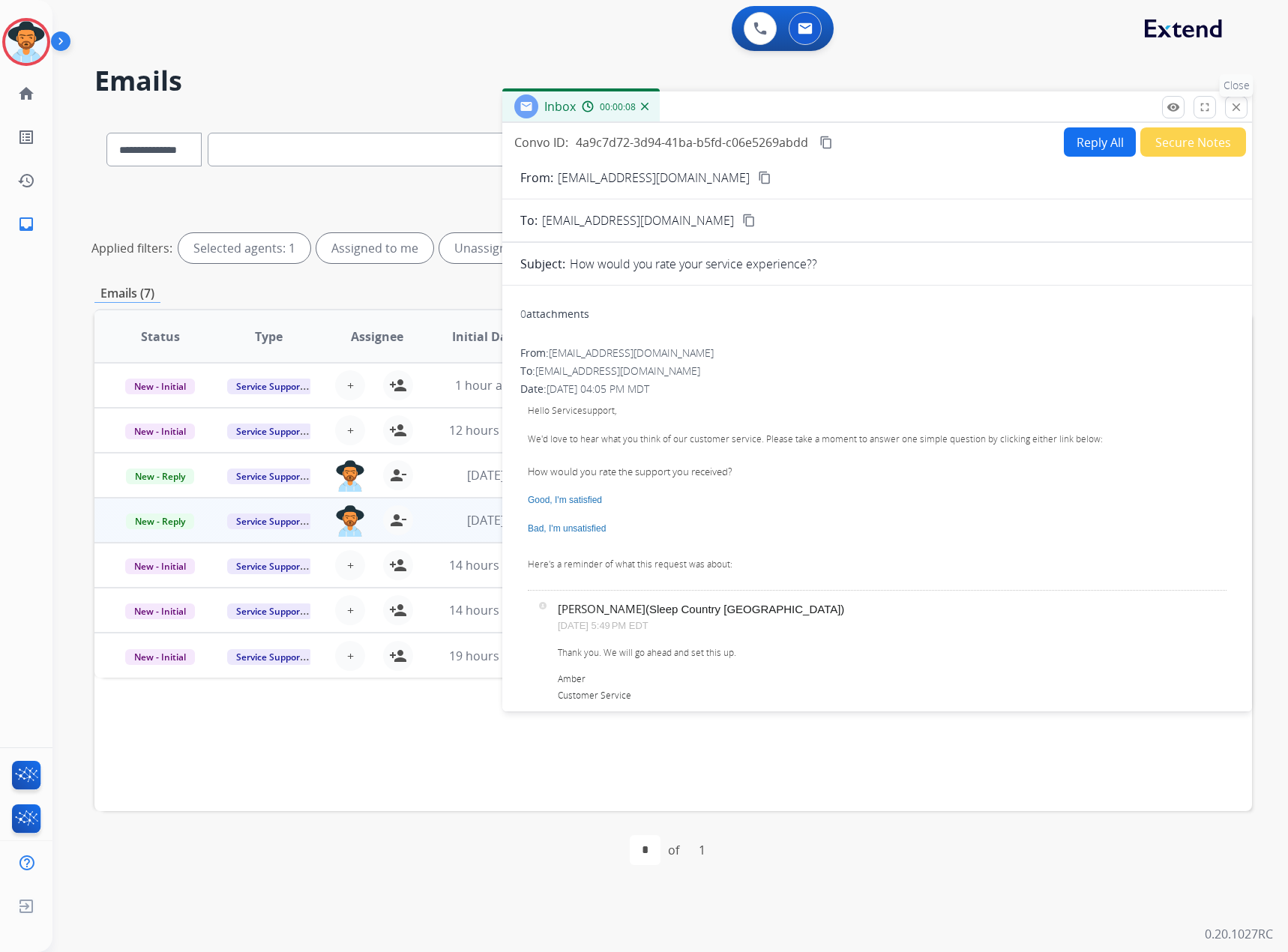
click at [1239, 99] on button "close Close" at bounding box center [1236, 107] width 23 height 23
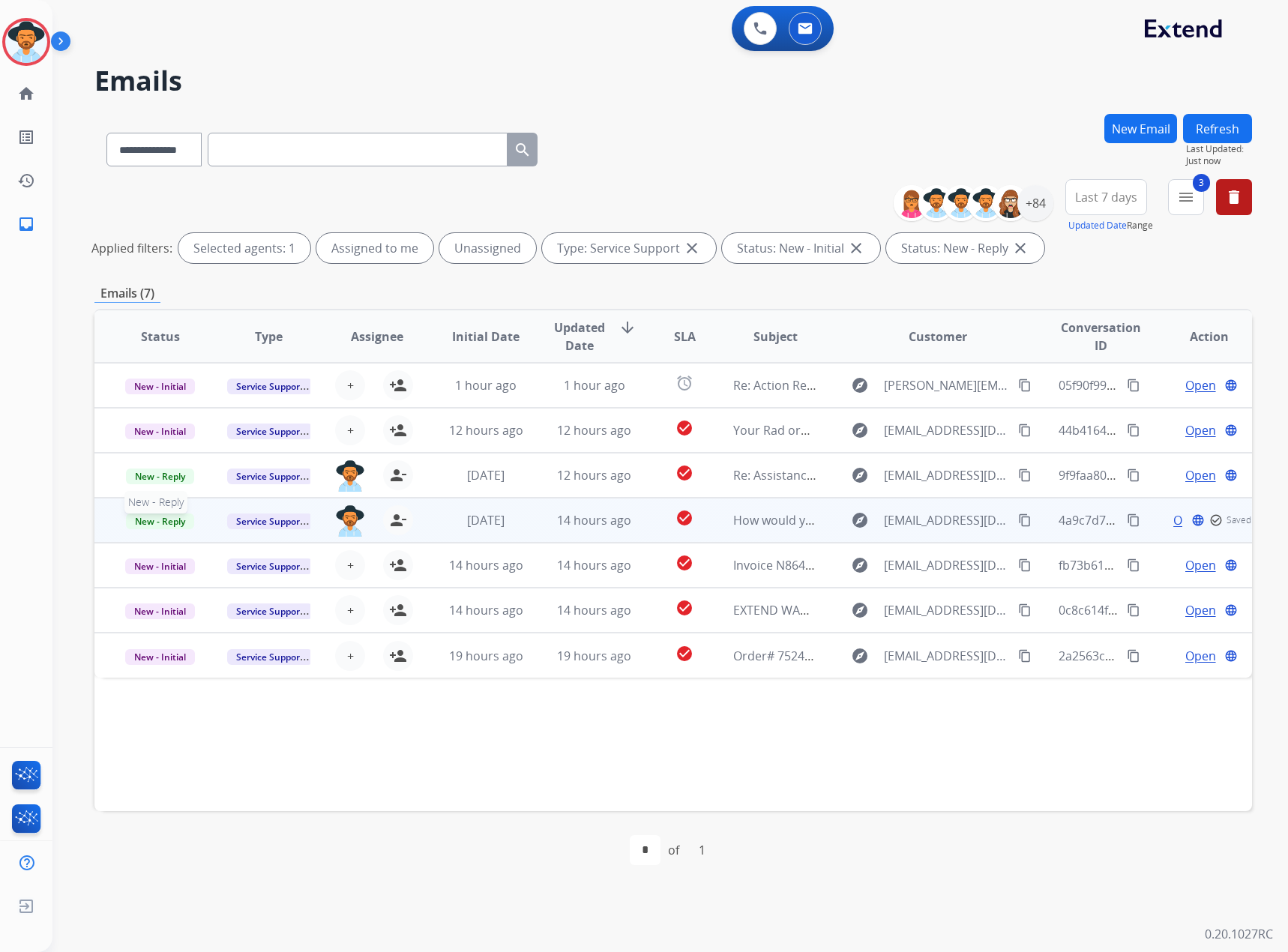
click at [148, 515] on span "New - Reply" at bounding box center [160, 521] width 68 height 15
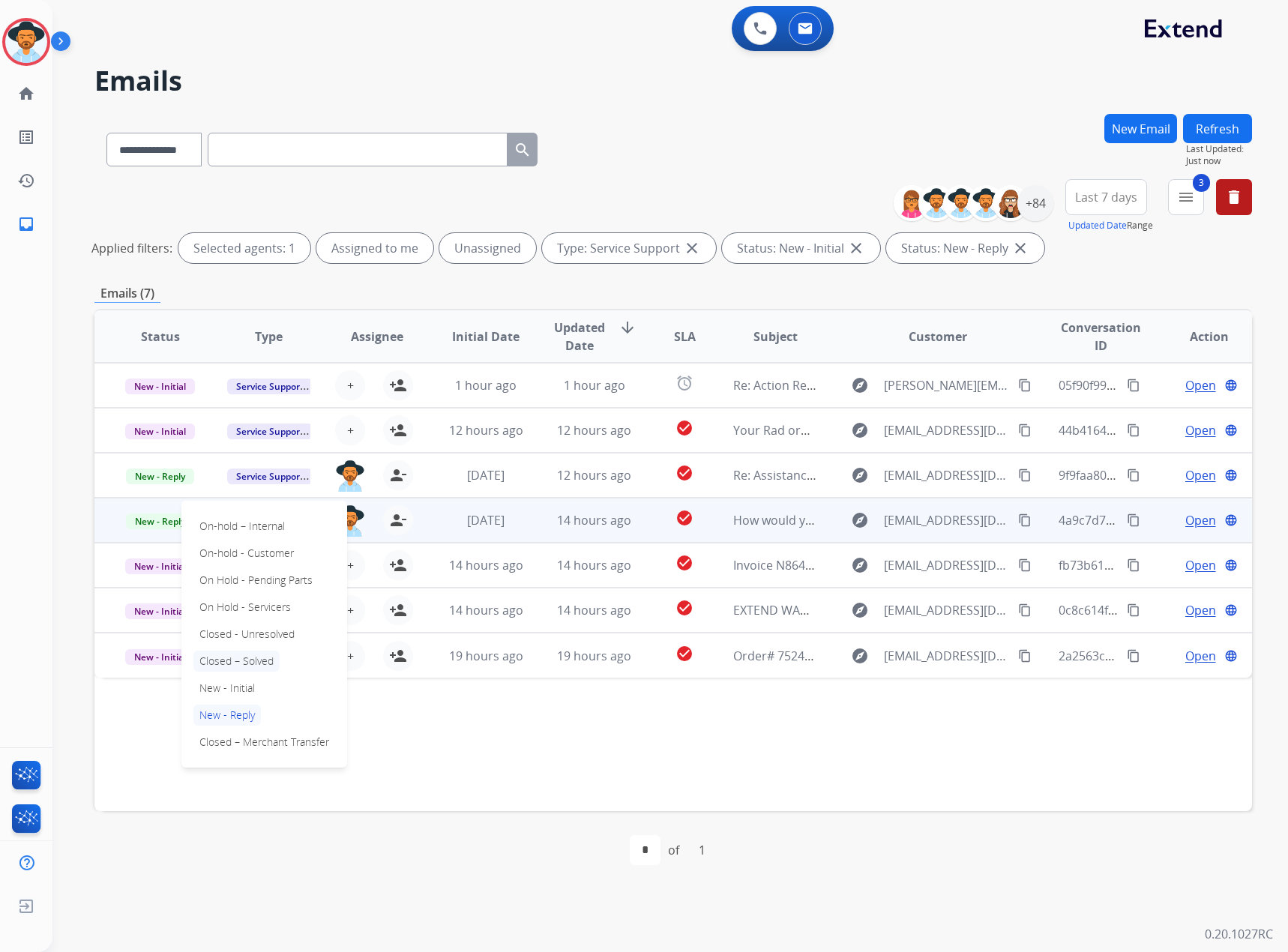
click at [239, 657] on p "Closed – Solved" at bounding box center [236, 661] width 86 height 21
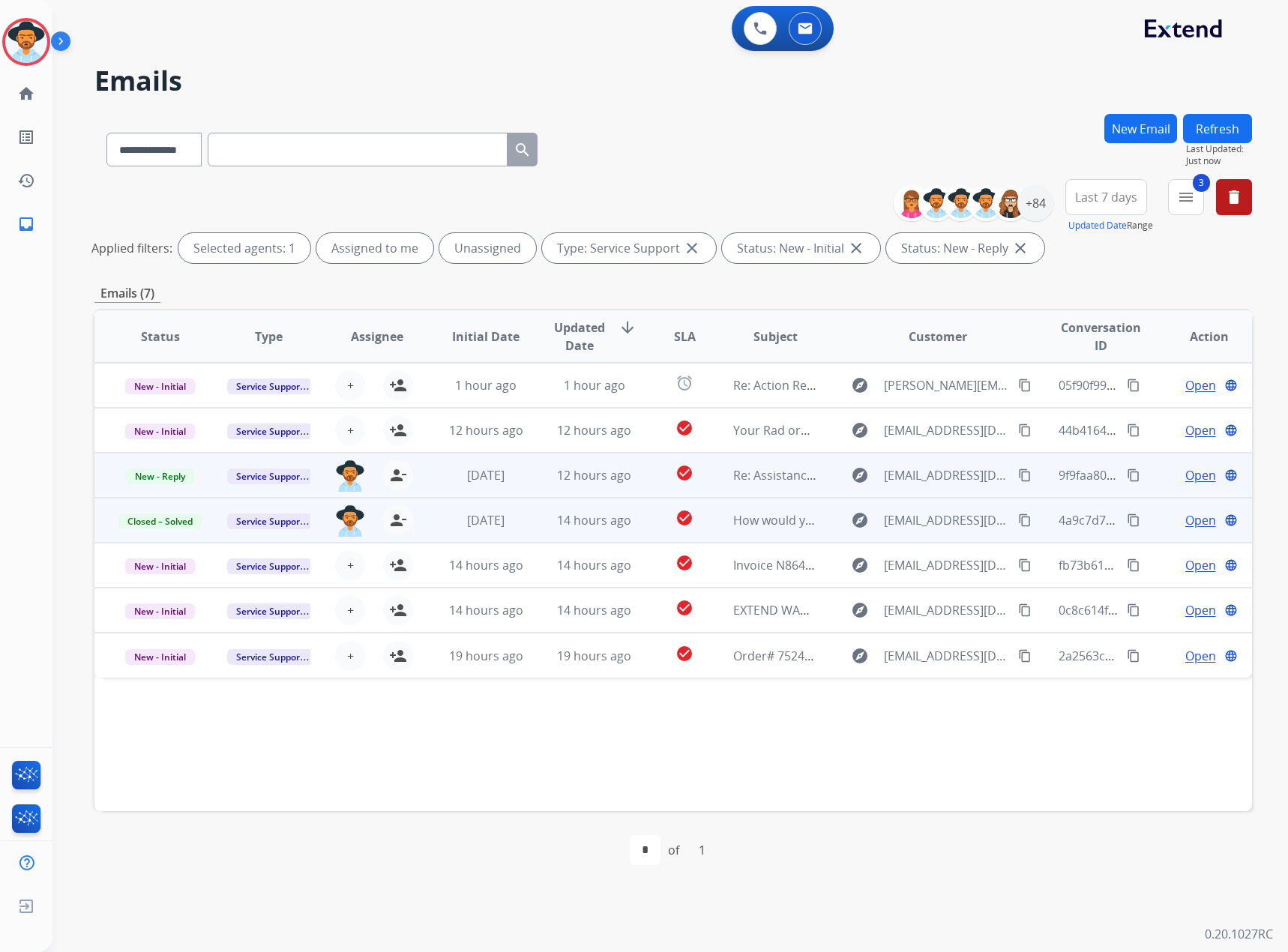
click at [1193, 483] on span "Open" at bounding box center [1200, 475] width 31 height 18
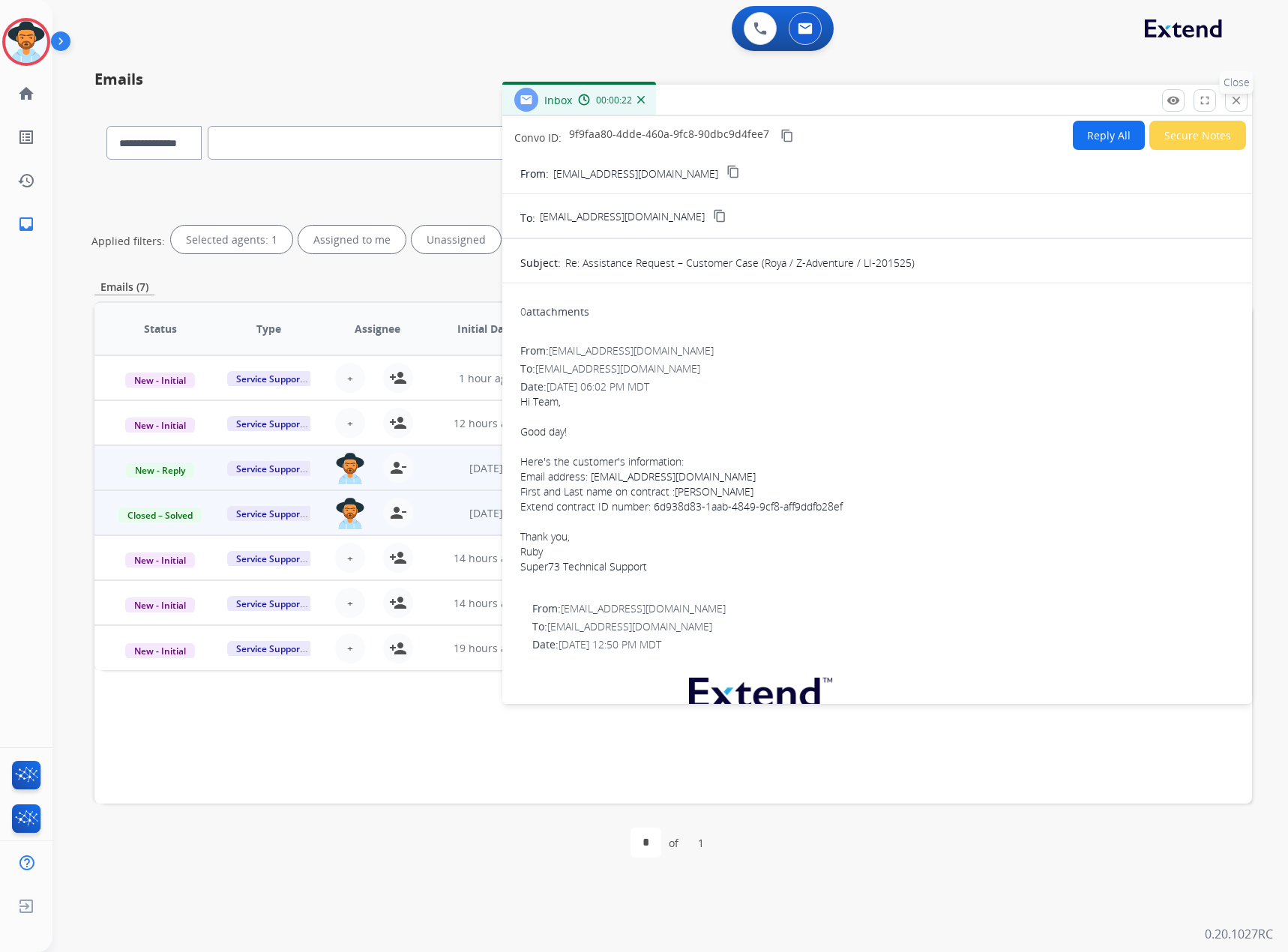
click at [1235, 105] on mat-icon "close" at bounding box center [1235, 100] width 13 height 13
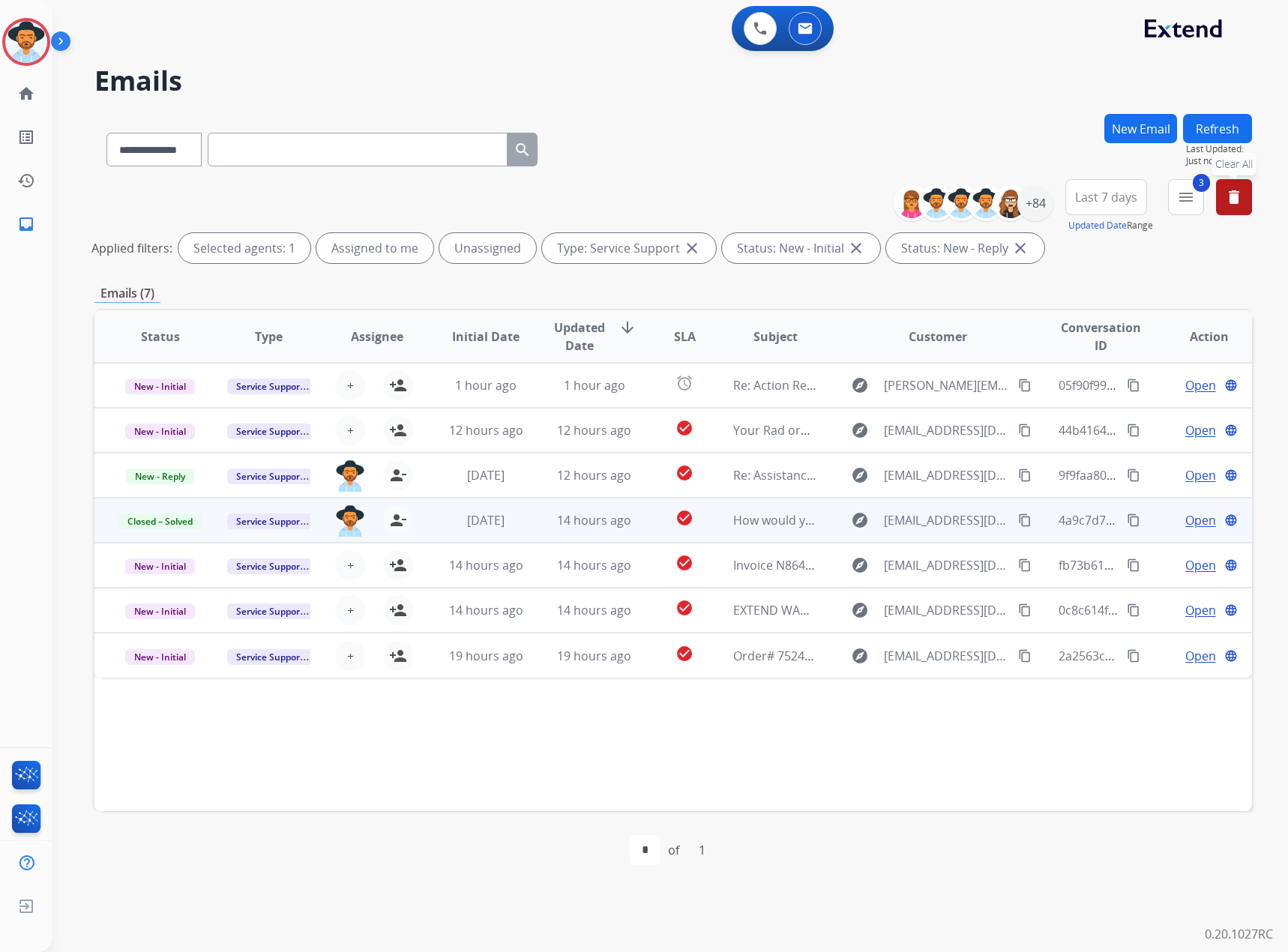
click at [1240, 198] on mat-icon "delete" at bounding box center [1234, 197] width 18 height 18
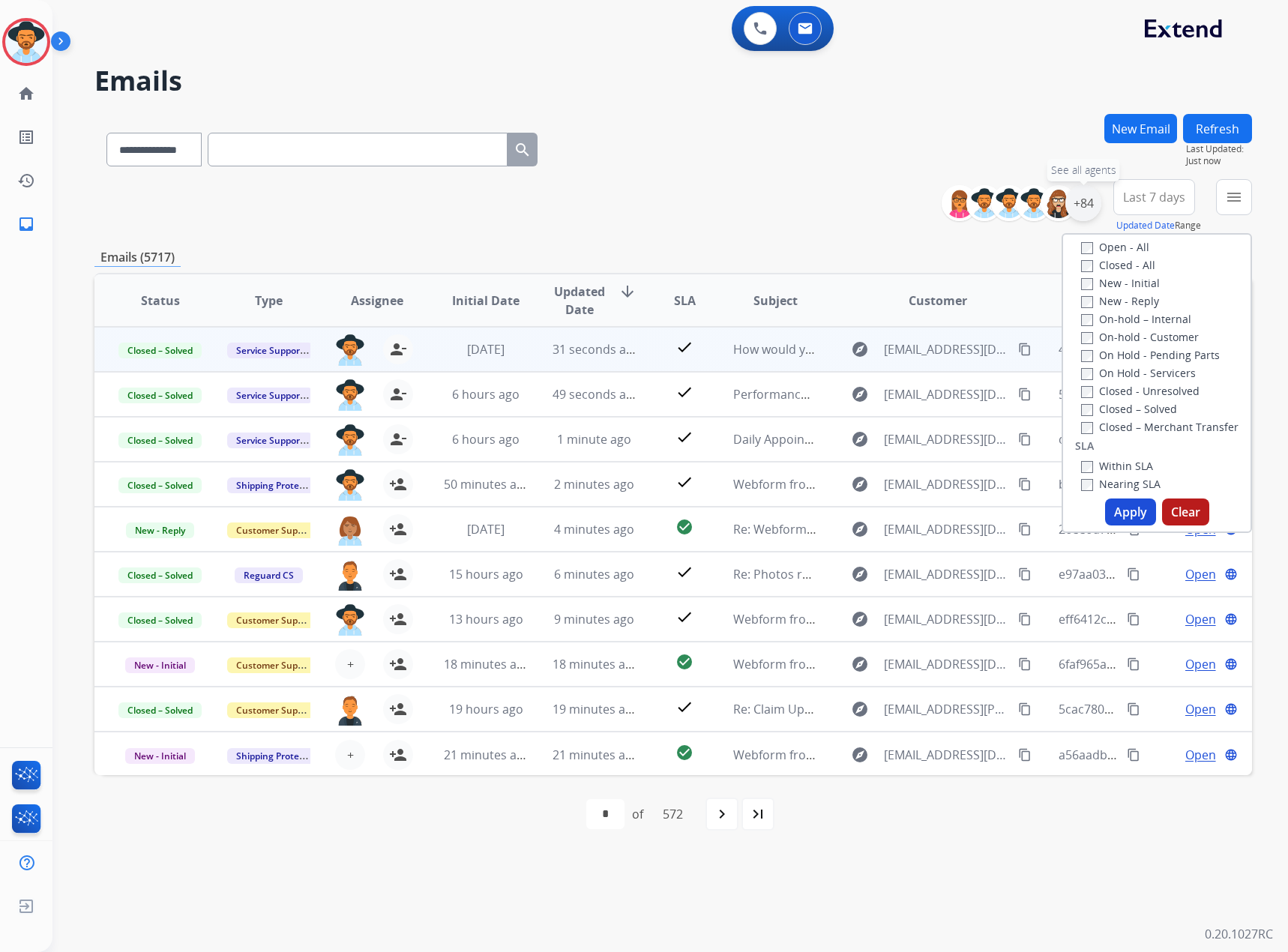
click at [1088, 204] on div "+84" at bounding box center [1084, 204] width 36 height 36
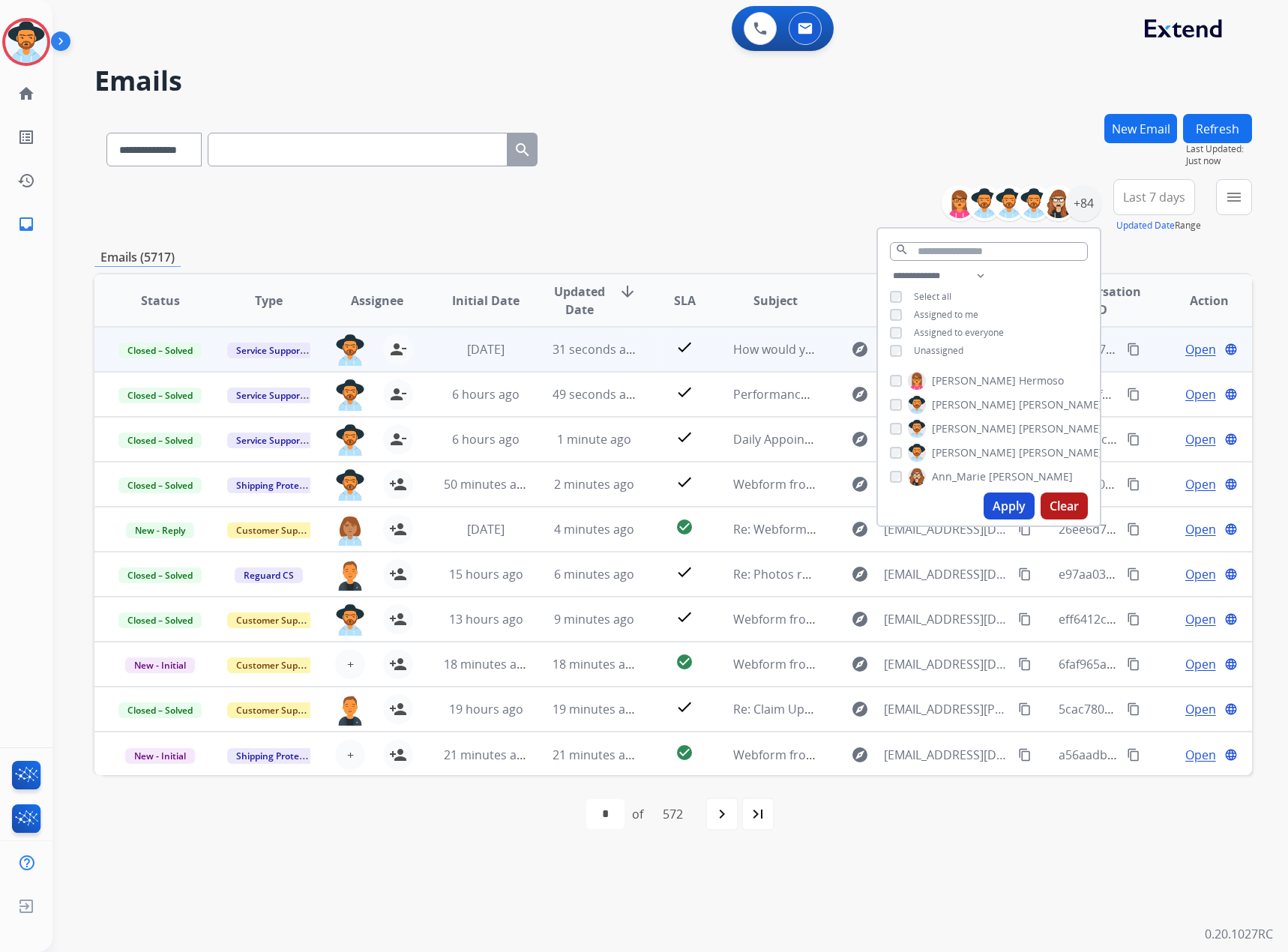
click at [954, 309] on span "Assigned to me" at bounding box center [945, 314] width 64 height 12
drag, startPoint x: 1007, startPoint y: 502, endPoint x: 1010, endPoint y: 489, distance: 13.3
click at [1007, 500] on button "Apply" at bounding box center [1008, 506] width 51 height 27
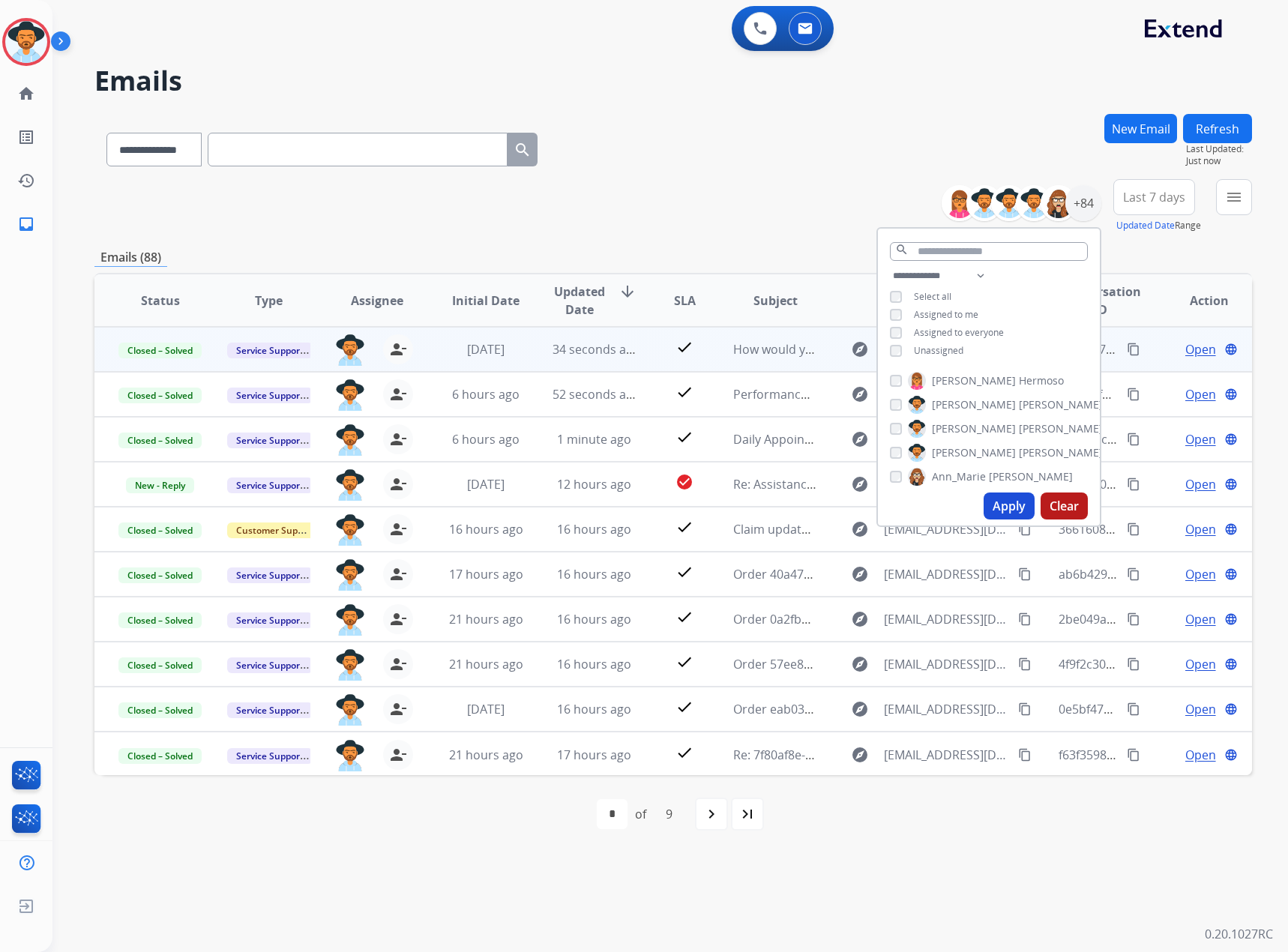
click at [616, 213] on div "**********" at bounding box center [673, 206] width 1157 height 54
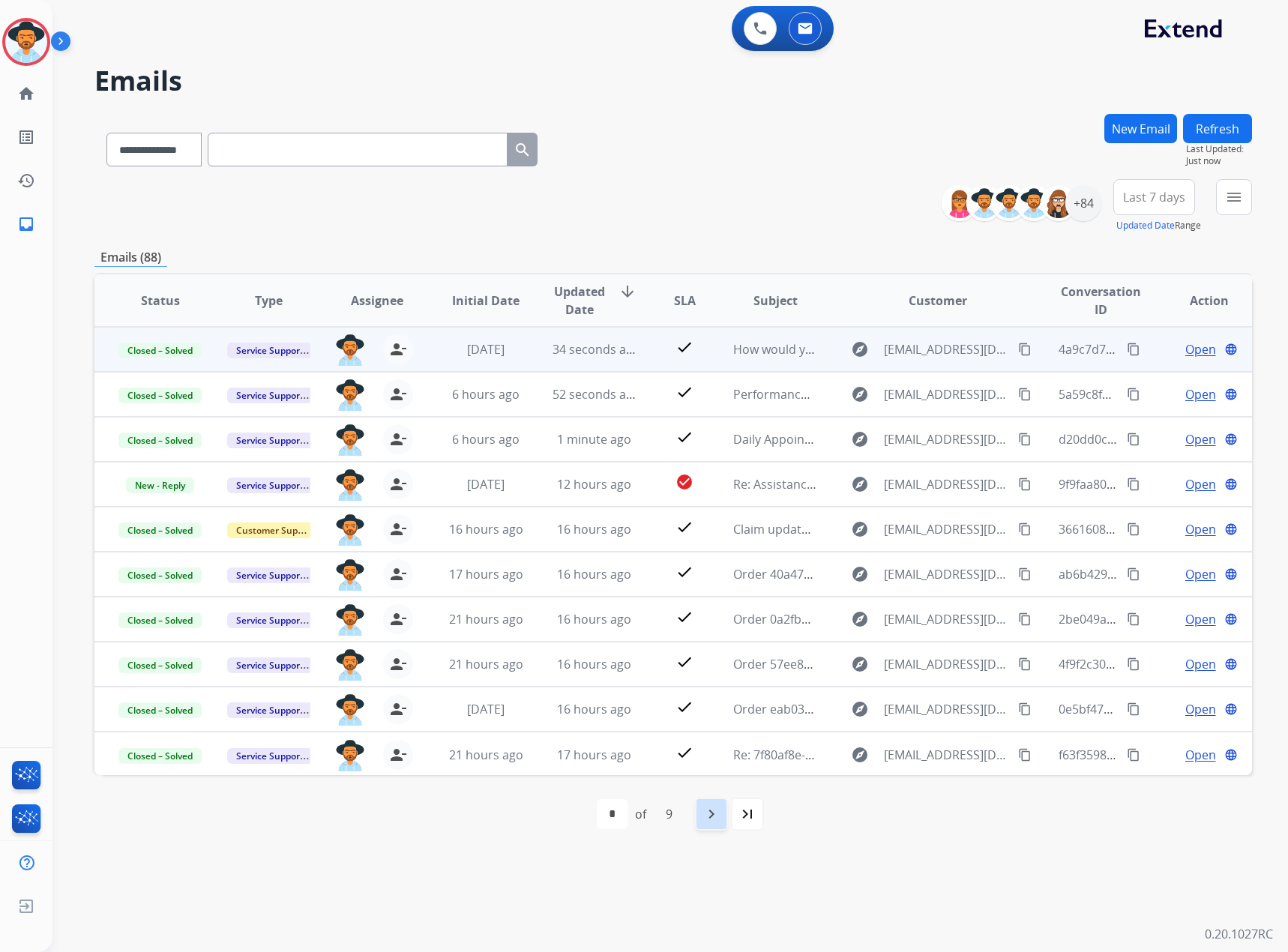
click at [698, 813] on div "navigate_next" at bounding box center [711, 814] width 33 height 33
click at [1185, 351] on span "Open" at bounding box center [1200, 349] width 31 height 18
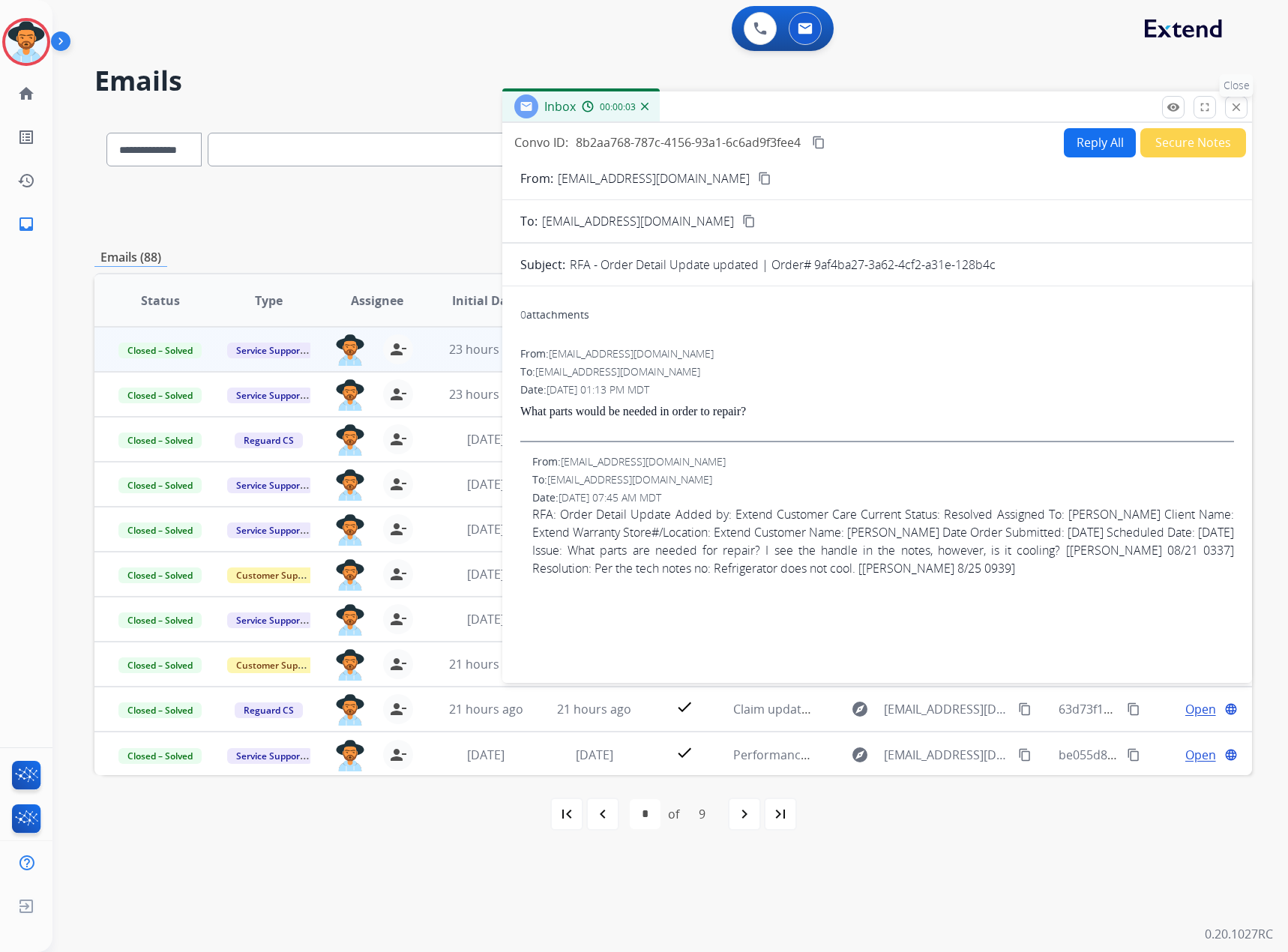
click at [1230, 112] on mat-icon "close" at bounding box center [1235, 107] width 13 height 13
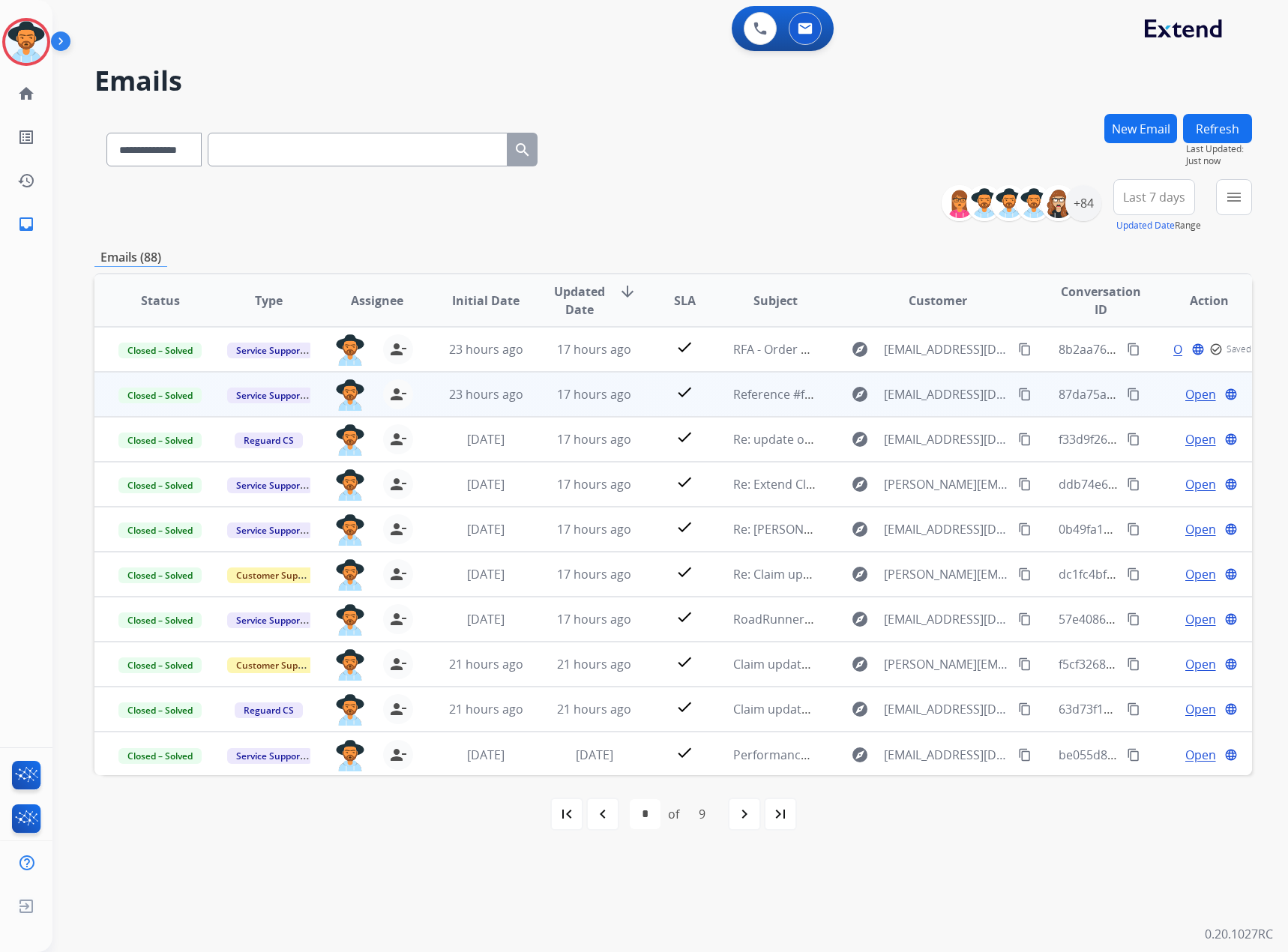
click at [1187, 393] on span "Open" at bounding box center [1200, 394] width 31 height 18
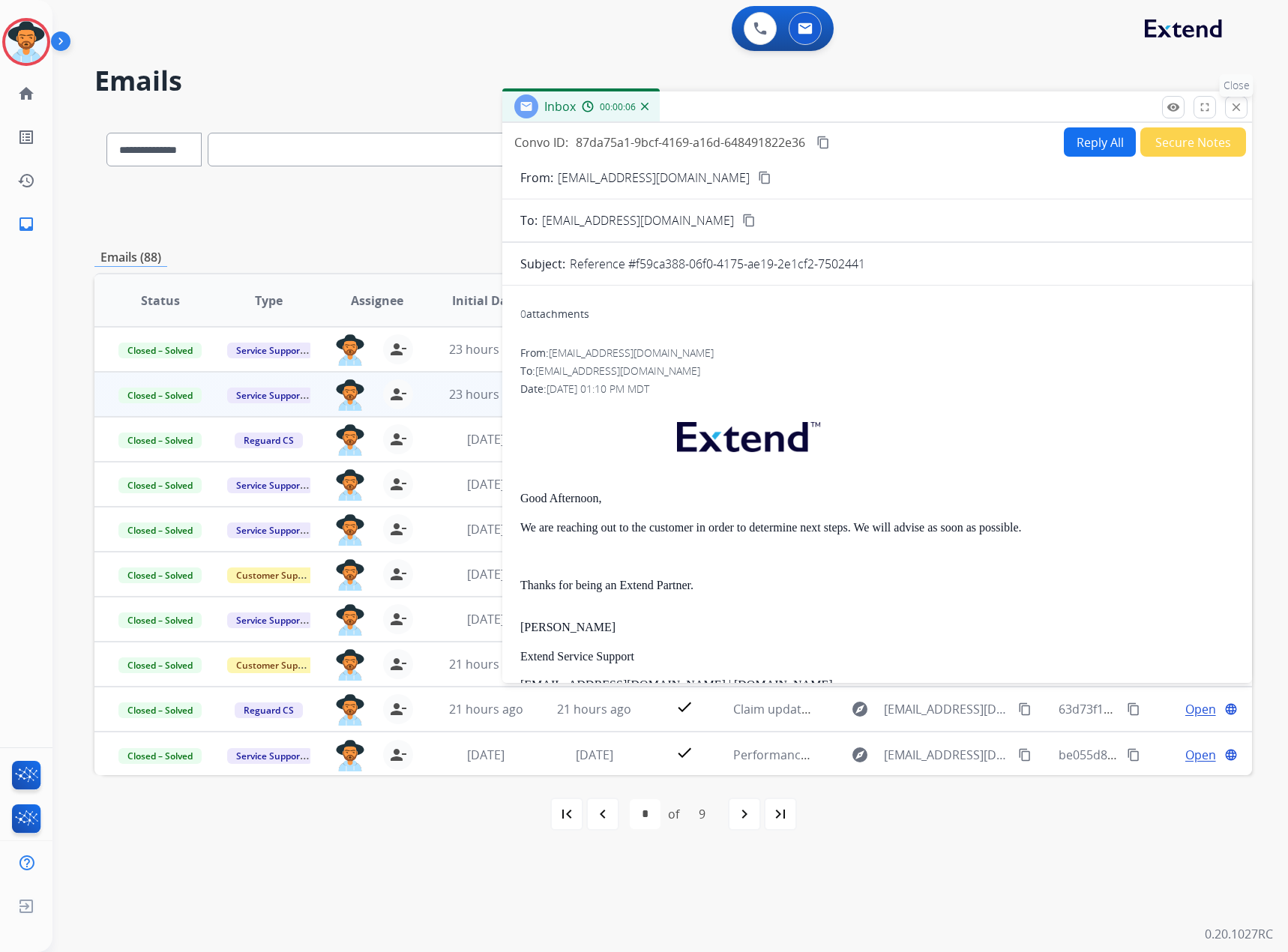
click at [1240, 99] on button "close Close" at bounding box center [1236, 107] width 23 height 23
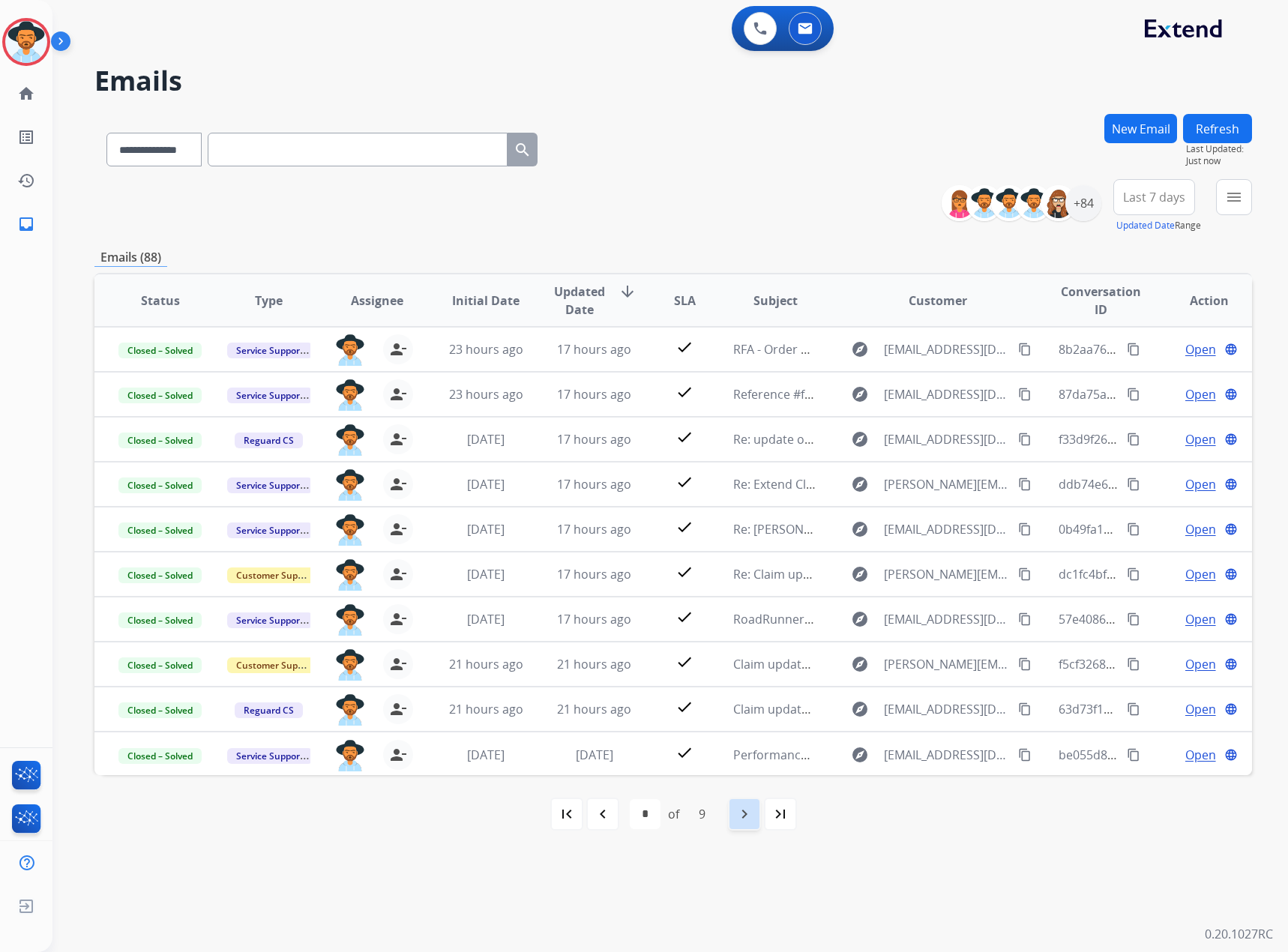
click at [752, 818] on mat-icon "navigate_next" at bounding box center [743, 813] width 18 height 18
click at [575, 812] on div "first_page" at bounding box center [567, 814] width 33 height 33
select select "*"
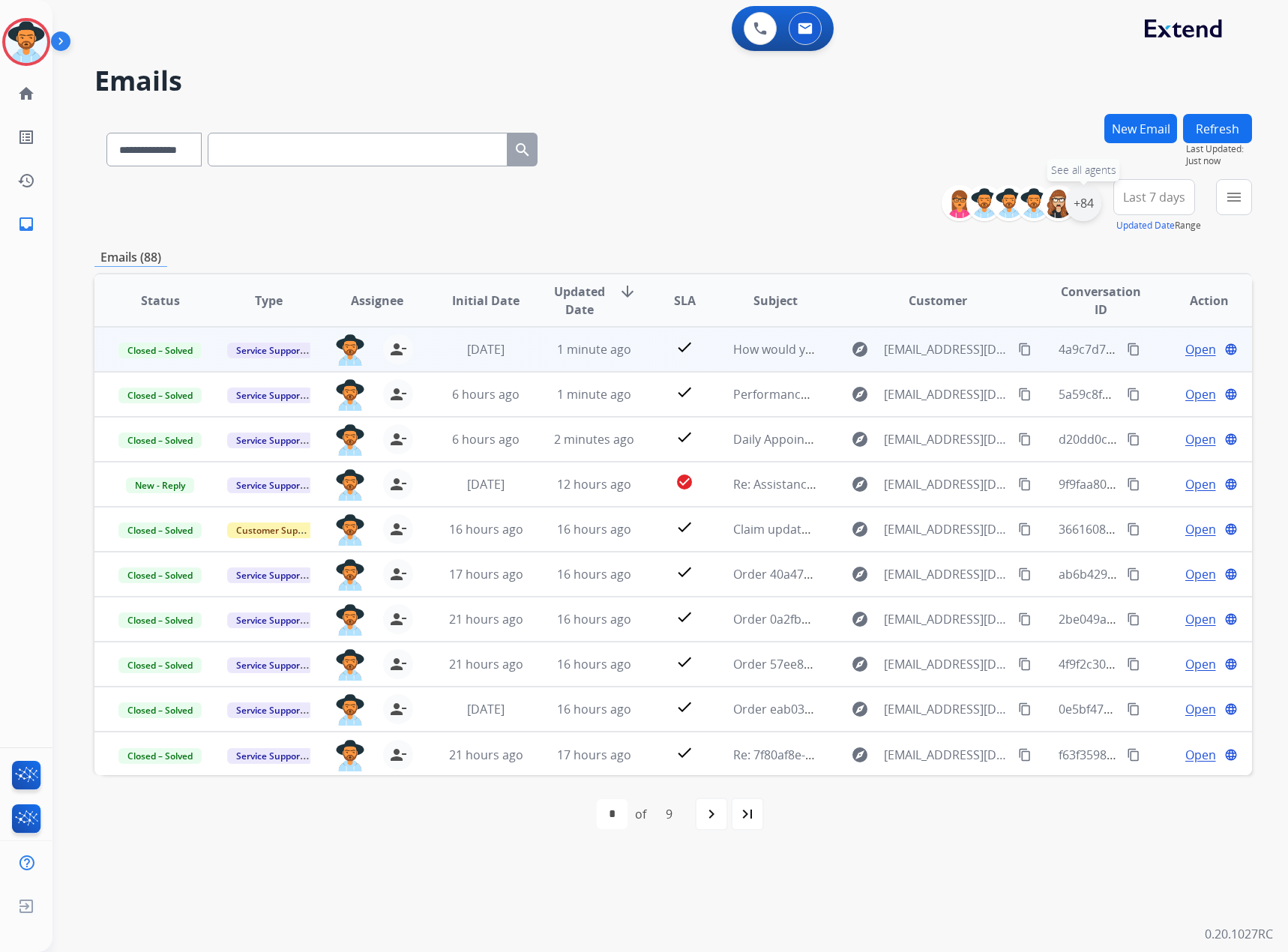
click at [1078, 202] on div "+84" at bounding box center [1084, 204] width 36 height 36
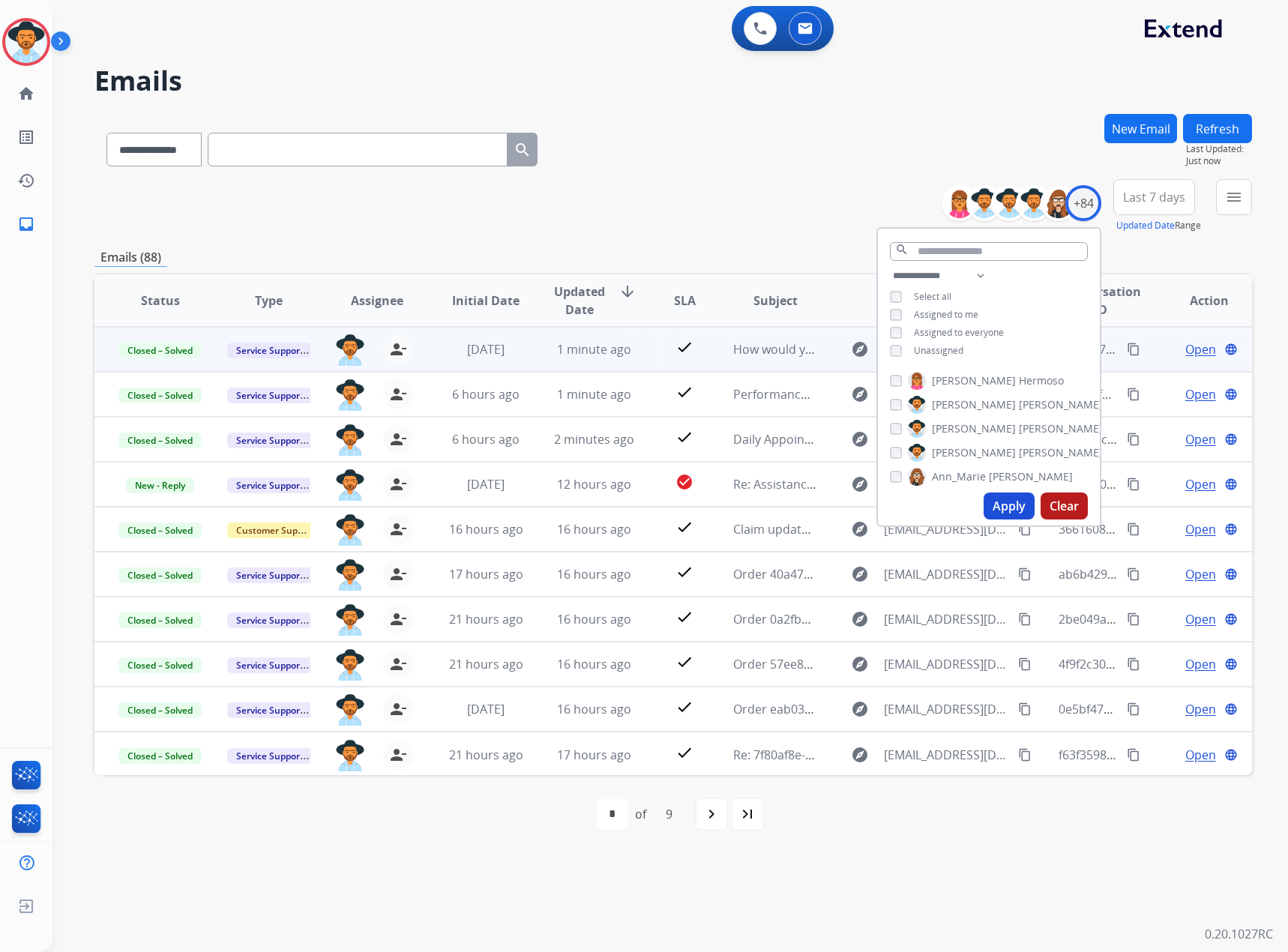
click at [938, 311] on span "Assigned to me" at bounding box center [945, 314] width 64 height 12
click at [1017, 518] on button "Apply" at bounding box center [1008, 506] width 51 height 27
